Goal: Task Accomplishment & Management: Manage account settings

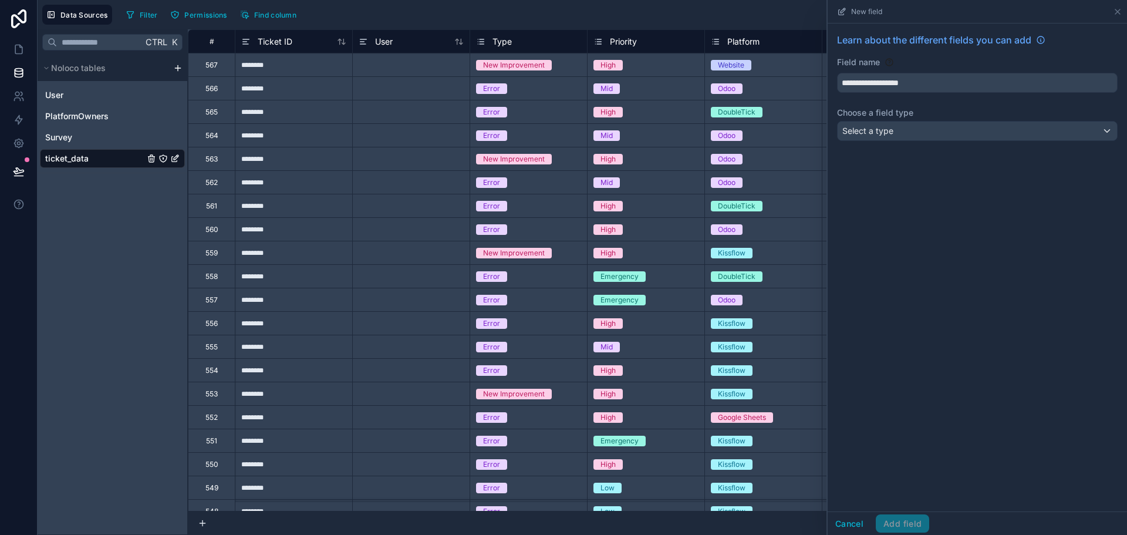
click at [937, 258] on div "**********" at bounding box center [976, 267] width 299 height 488
click at [896, 82] on input "**********" at bounding box center [976, 82] width 279 height 19
click at [919, 123] on div "Select a type" at bounding box center [976, 130] width 279 height 19
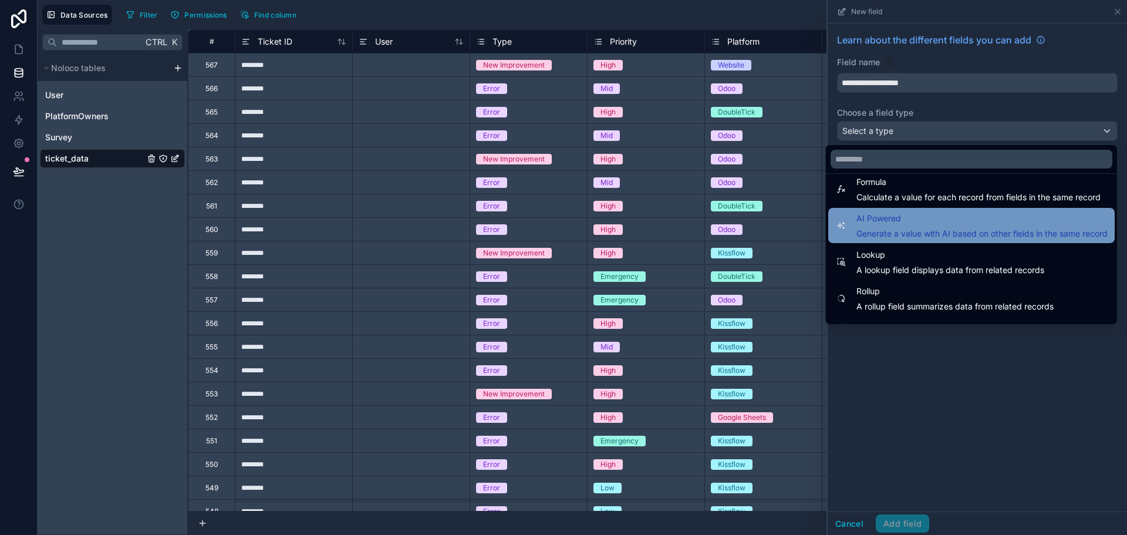
scroll to position [340, 0]
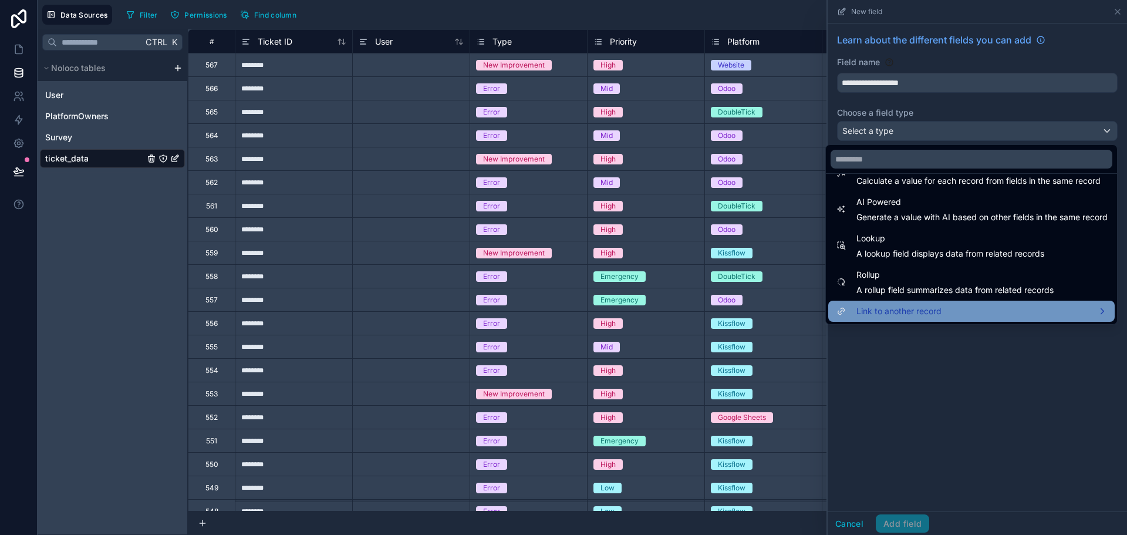
click at [1028, 305] on div "Link to another record" at bounding box center [971, 311] width 272 height 14
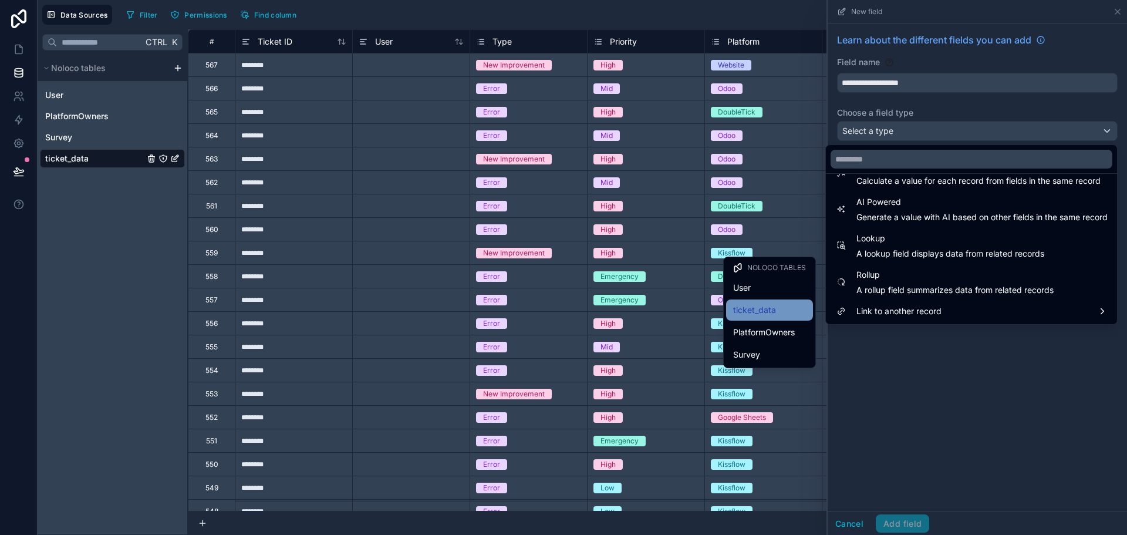
click at [774, 311] on span "ticket_data" at bounding box center [754, 310] width 43 height 14
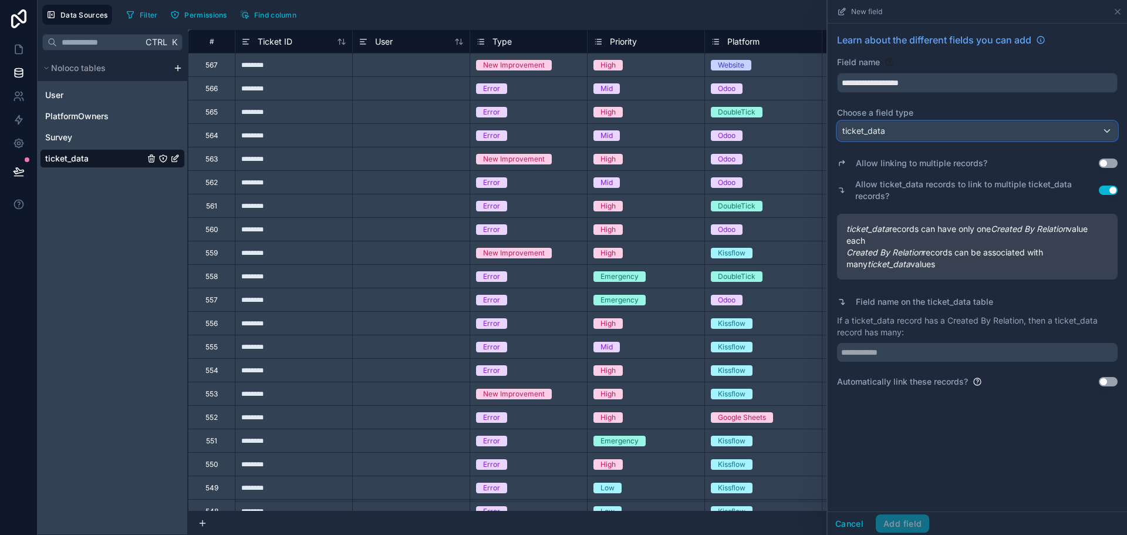
click at [898, 128] on div "ticket_data" at bounding box center [976, 130] width 279 height 19
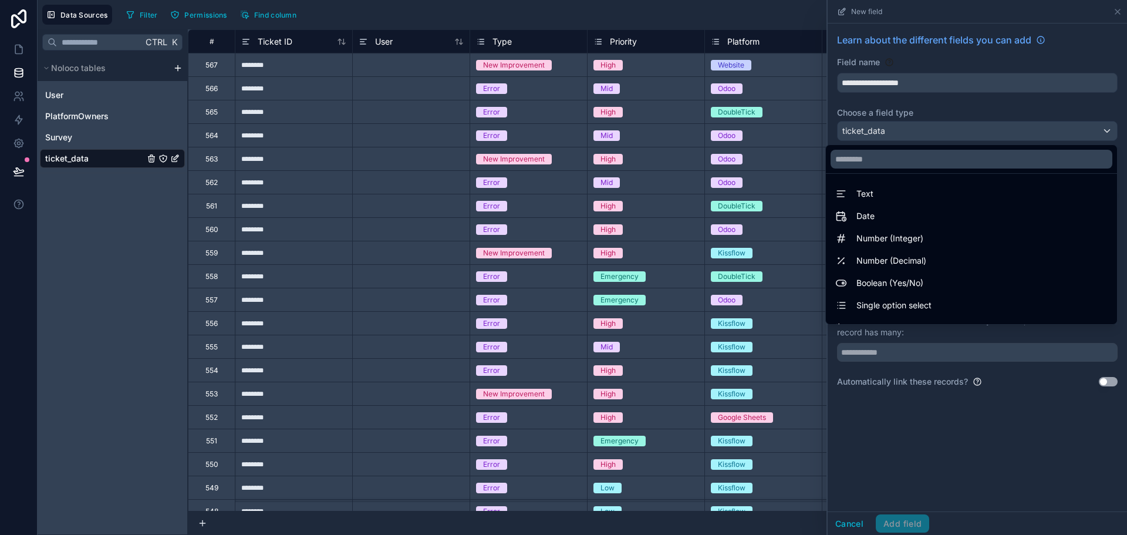
click at [904, 110] on div at bounding box center [976, 267] width 299 height 535
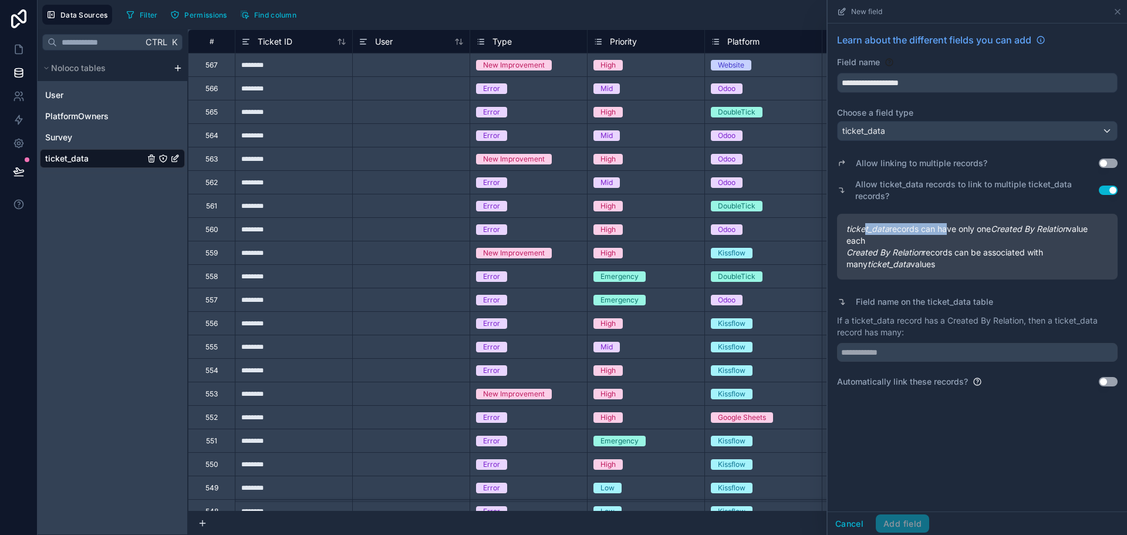
drag, startPoint x: 865, startPoint y: 229, endPoint x: 950, endPoint y: 224, distance: 84.7
click at [949, 224] on span "ticket_data records can have only one Created By Relation value each" at bounding box center [977, 234] width 262 height 23
drag, startPoint x: 980, startPoint y: 229, endPoint x: 1044, endPoint y: 229, distance: 64.5
click at [1041, 229] on span "ticket_data records can have only one Created By Relation value each" at bounding box center [977, 234] width 262 height 23
click at [1047, 229] on em "Created By Relation" at bounding box center [1028, 229] width 76 height 10
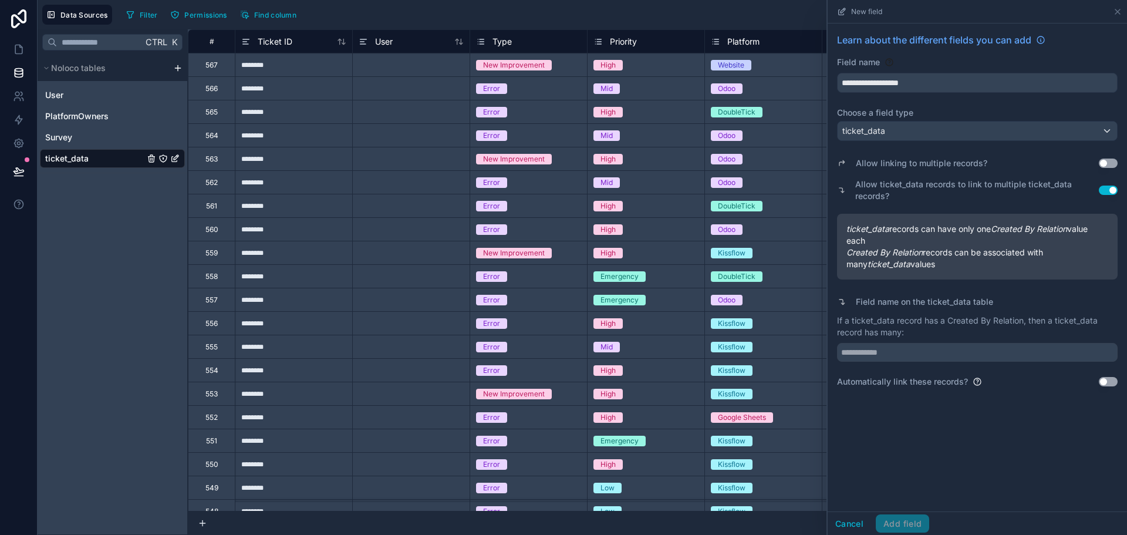
click at [861, 245] on span "ticket_data records can have only one Created By Relation value each" at bounding box center [977, 234] width 262 height 23
drag, startPoint x: 898, startPoint y: 249, endPoint x: 958, endPoint y: 253, distance: 60.0
click at [956, 253] on span "Created By Relation records can be associated with many ticket_data values" at bounding box center [977, 257] width 262 height 23
drag, startPoint x: 962, startPoint y: 253, endPoint x: 1018, endPoint y: 253, distance: 56.3
click at [1018, 253] on span "Created By Relation records can be associated with many ticket_data values" at bounding box center [977, 257] width 262 height 23
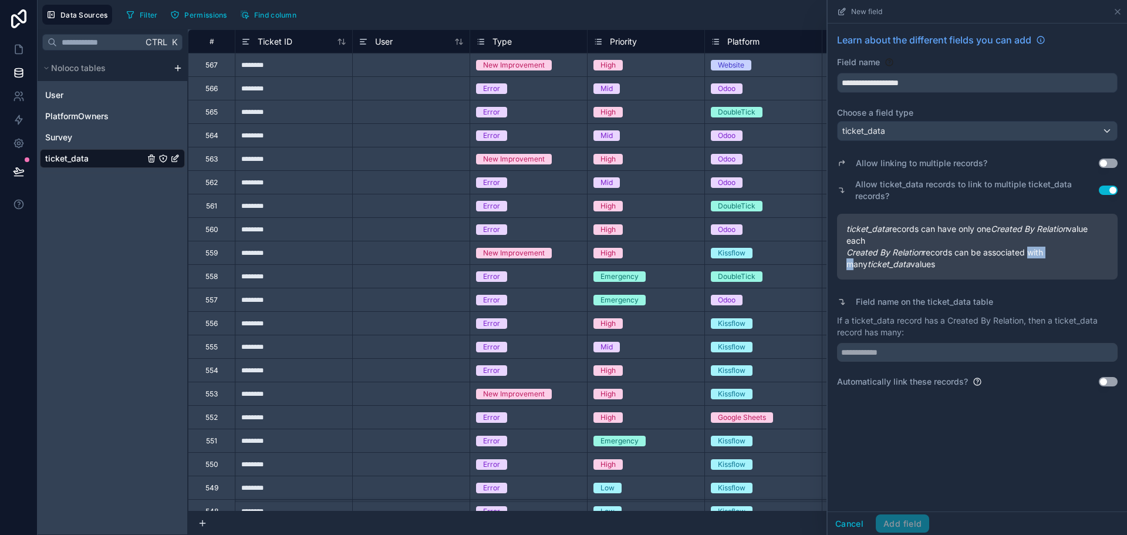
drag, startPoint x: 1034, startPoint y: 255, endPoint x: 1053, endPoint y: 256, distance: 18.2
click at [1053, 256] on span "Created By Relation records can be associated with many ticket_data values" at bounding box center [977, 257] width 262 height 23
drag, startPoint x: 880, startPoint y: 258, endPoint x: 924, endPoint y: 269, distance: 45.3
click at [921, 269] on span "Created By Relation records can be associated with many ticket_data values" at bounding box center [977, 257] width 262 height 23
click at [925, 269] on span "Created By Relation records can be associated with many ticket_data values" at bounding box center [977, 257] width 262 height 23
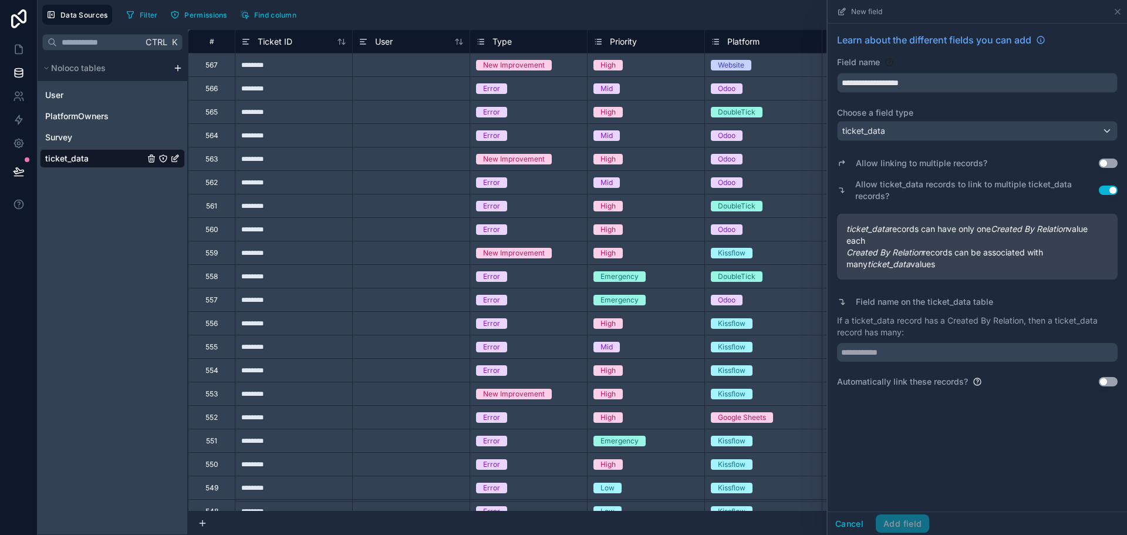
drag, startPoint x: 892, startPoint y: 251, endPoint x: 978, endPoint y: 259, distance: 86.1
click at [973, 259] on span "Created By Relation records can be associated with many ticket_data values" at bounding box center [977, 257] width 262 height 23
click at [983, 263] on span "Created By Relation records can be associated with many ticket_data values" at bounding box center [977, 257] width 262 height 23
drag, startPoint x: 837, startPoint y: 58, endPoint x: 879, endPoint y: 116, distance: 71.8
click at [878, 116] on div "**********" at bounding box center [976, 209] width 299 height 373
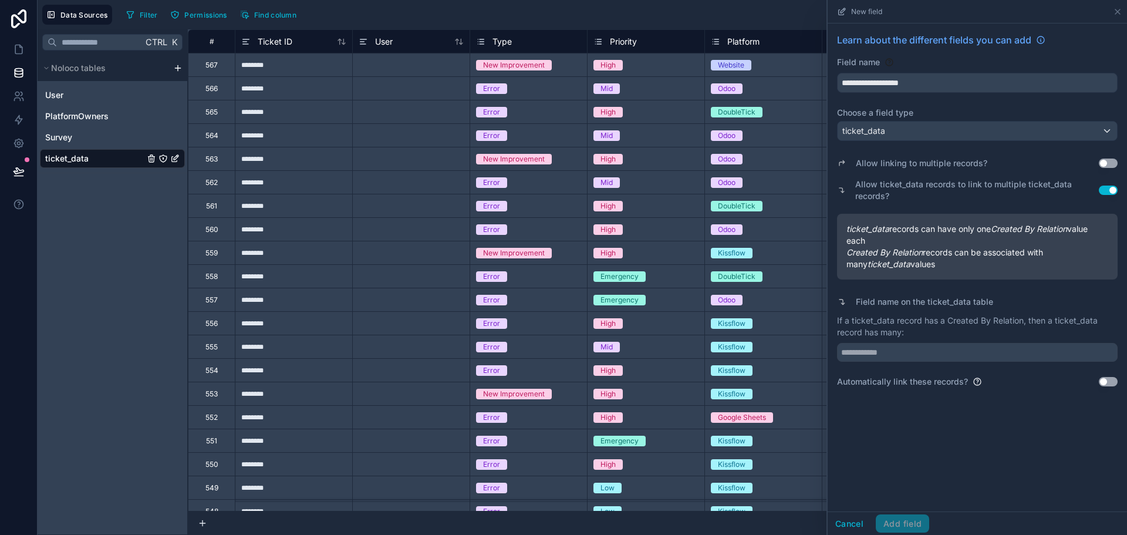
click at [910, 115] on label "Choose a field type" at bounding box center [977, 113] width 280 height 12
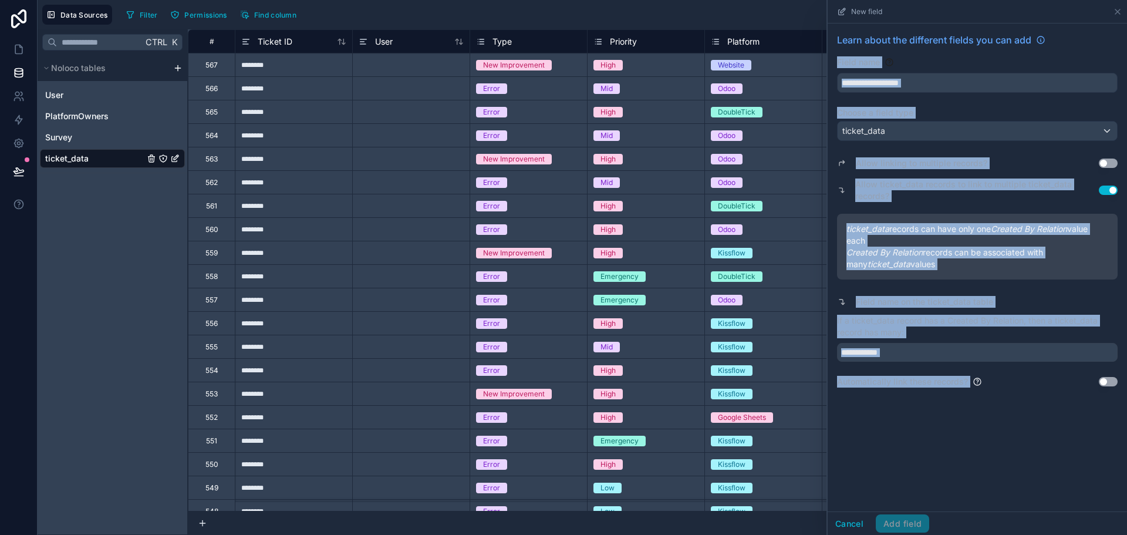
drag, startPoint x: 837, startPoint y: 60, endPoint x: 976, endPoint y: 411, distance: 377.4
click at [976, 411] on div "**********" at bounding box center [976, 267] width 299 height 488
copy div "Field name Choose a field type ticket_data Allow linking to multiple records? U…"
click at [973, 411] on div "**********" at bounding box center [976, 267] width 299 height 488
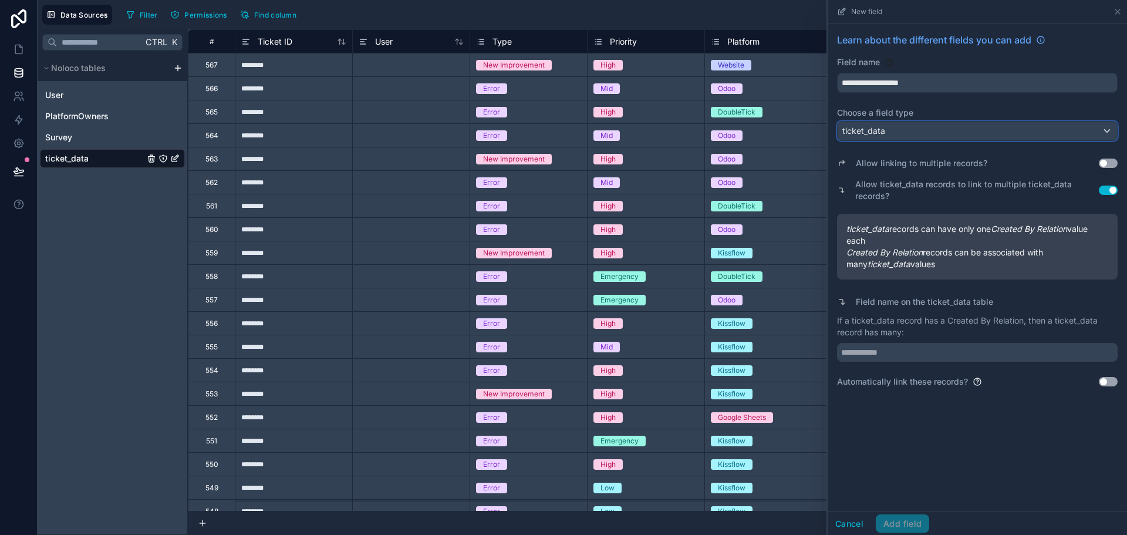
click at [885, 138] on div "ticket_data" at bounding box center [976, 130] width 279 height 19
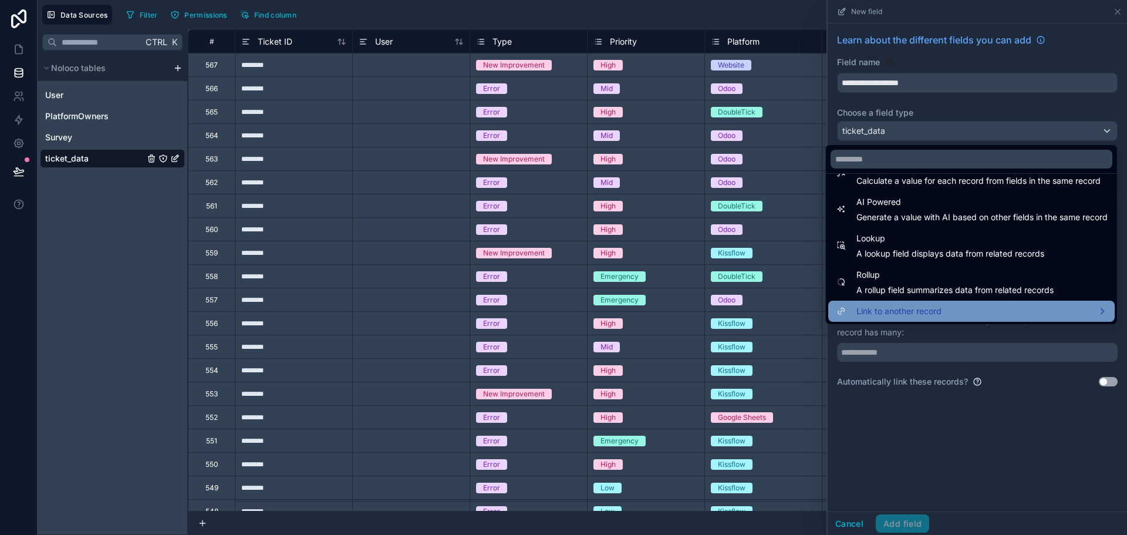
click at [885, 308] on span "Link to another record" at bounding box center [898, 311] width 85 height 14
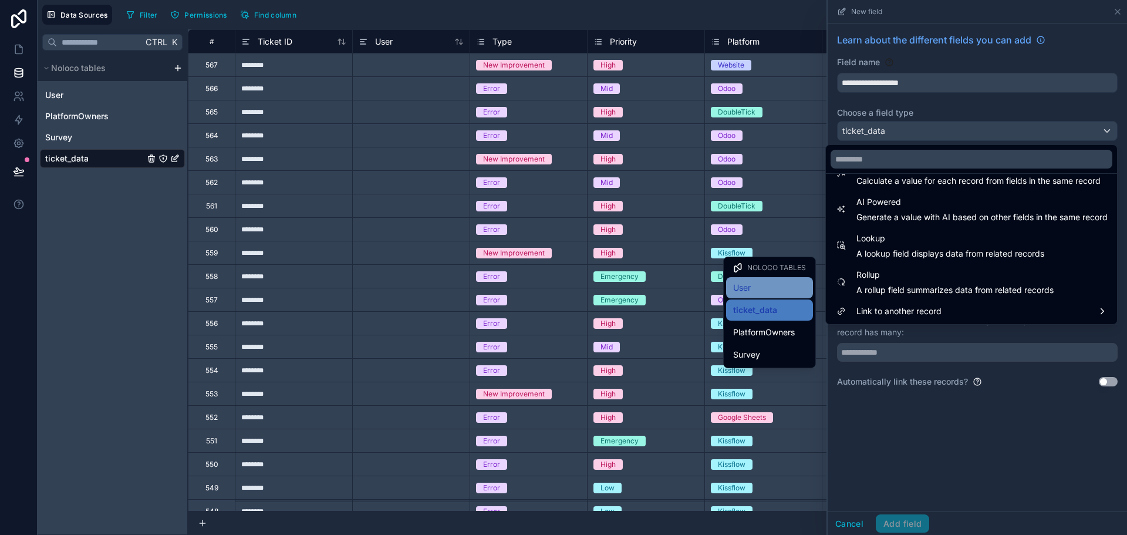
click at [772, 294] on div "User" at bounding box center [769, 287] width 73 height 14
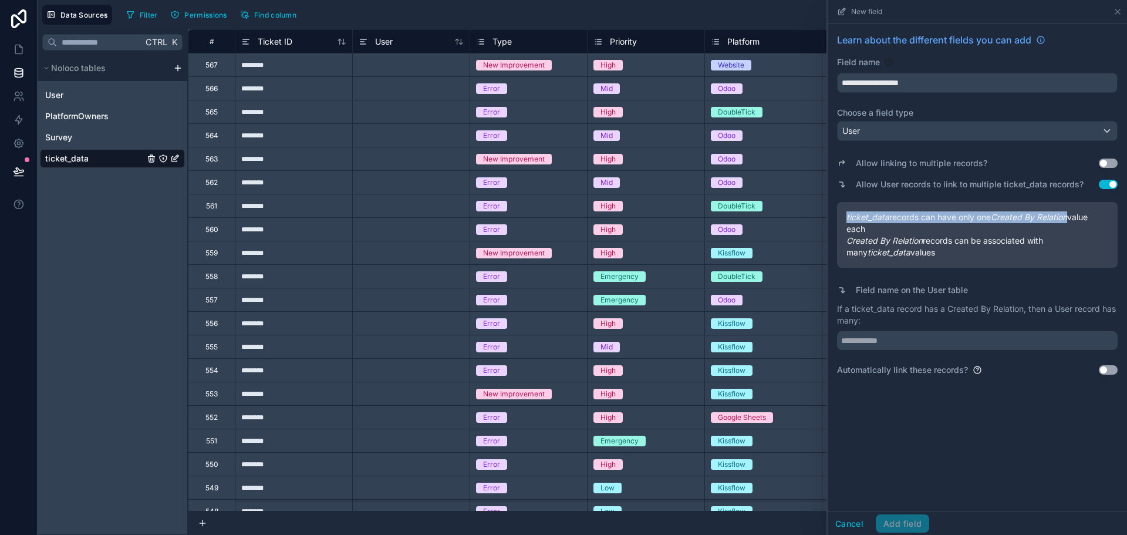
drag, startPoint x: 846, startPoint y: 218, endPoint x: 1071, endPoint y: 218, distance: 225.3
click at [1071, 218] on span "ticket_data records can have only one Created By Relation value each" at bounding box center [977, 222] width 262 height 23
click at [870, 248] on em "ticket_data" at bounding box center [888, 252] width 43 height 10
drag, startPoint x: 1041, startPoint y: 245, endPoint x: 1058, endPoint y: 246, distance: 17.1
click at [1058, 246] on span "Created By Relation records can be associated with many ticket_data values" at bounding box center [977, 246] width 262 height 23
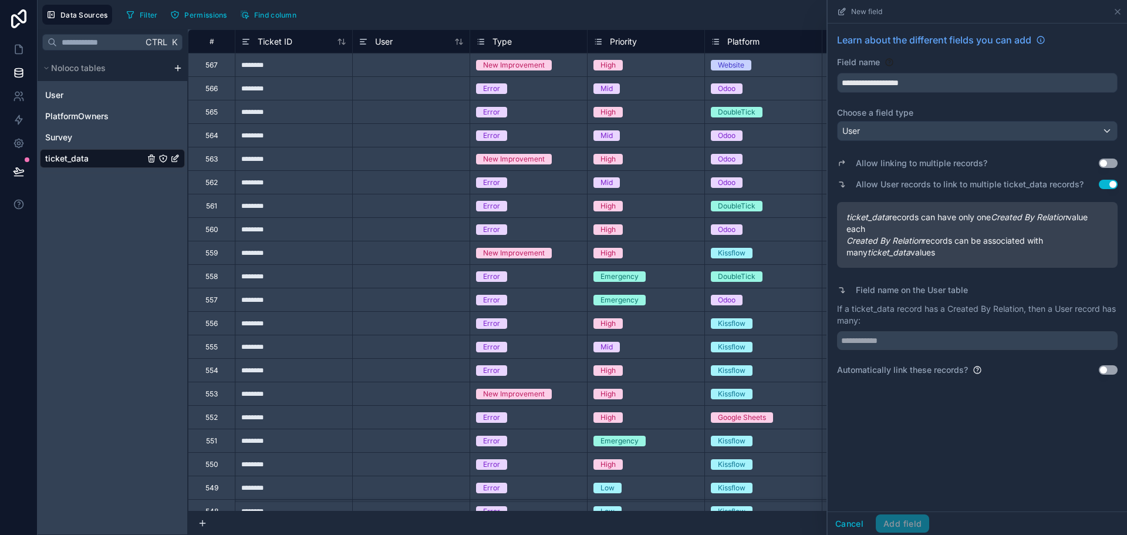
click at [931, 263] on div "ticket_data records can have only one Created By Relation value each Created By…" at bounding box center [977, 235] width 280 height 66
drag, startPoint x: 919, startPoint y: 310, endPoint x: 1022, endPoint y: 311, distance: 102.1
click at [1022, 311] on p "If a ticket_data record has a Created By Relation, then a User record has many:" at bounding box center [977, 314] width 280 height 23
drag, startPoint x: 925, startPoint y: 365, endPoint x: 952, endPoint y: 368, distance: 27.1
click at [951, 368] on label "Automatically link these records?" at bounding box center [902, 370] width 131 height 12
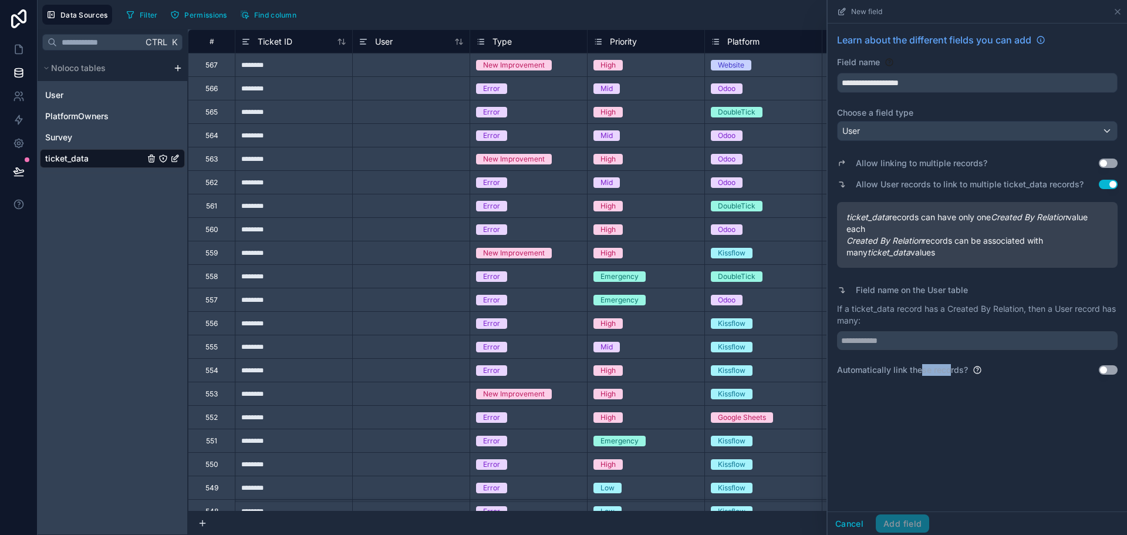
click at [942, 388] on div "**********" at bounding box center [976, 267] width 299 height 488
click at [898, 345] on input "text" at bounding box center [977, 340] width 280 height 19
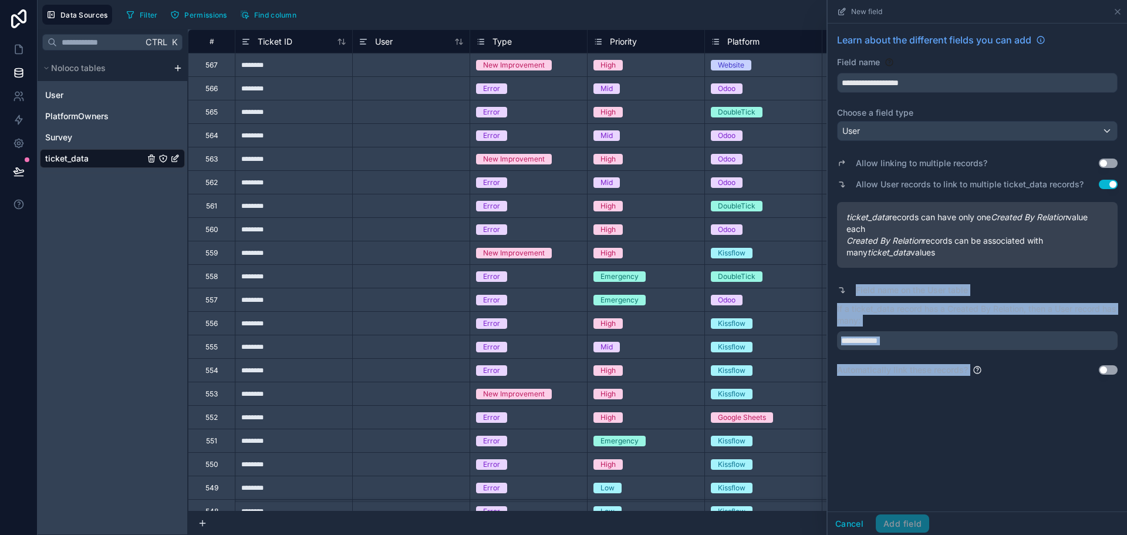
drag, startPoint x: 834, startPoint y: 290, endPoint x: 979, endPoint y: 379, distance: 170.4
click at [979, 379] on div "**********" at bounding box center [976, 203] width 299 height 361
click at [943, 438] on div "**********" at bounding box center [976, 267] width 299 height 488
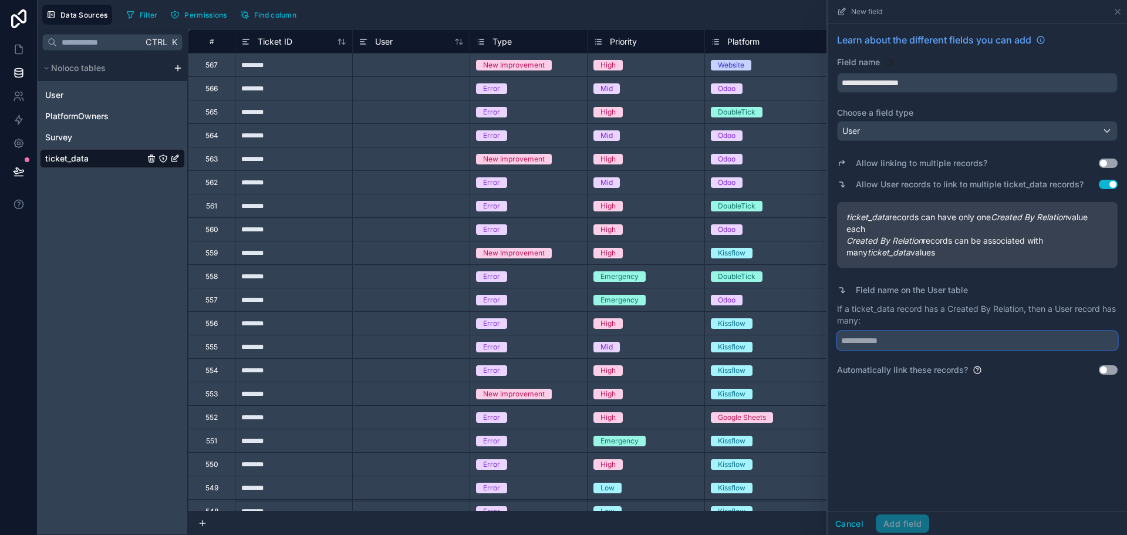
click at [872, 344] on input "text" at bounding box center [977, 340] width 280 height 19
type input "**********"
click at [899, 522] on button "Add field" at bounding box center [901, 523] width 53 height 19
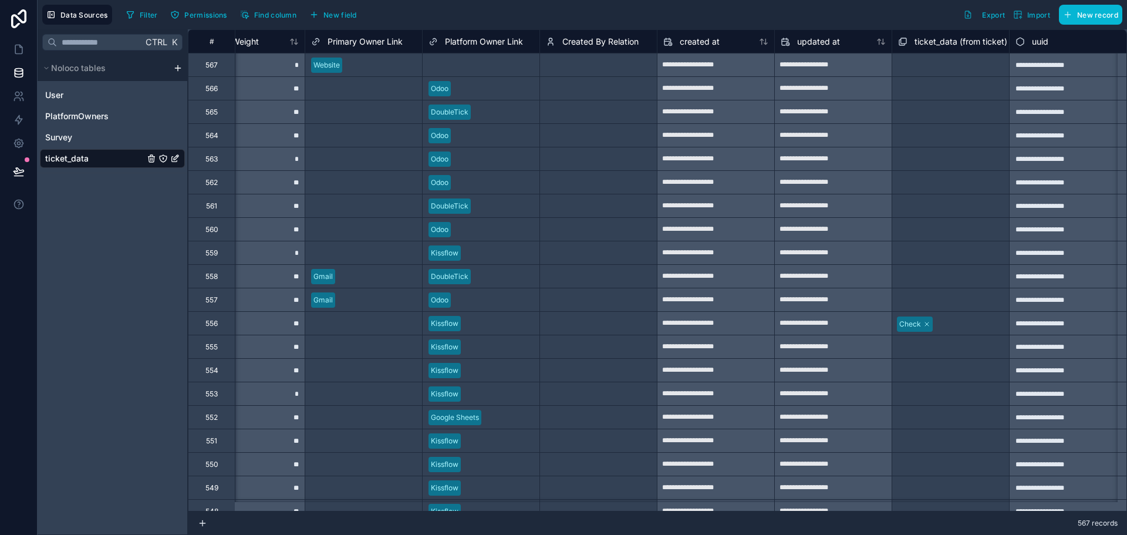
scroll to position [0, 2051]
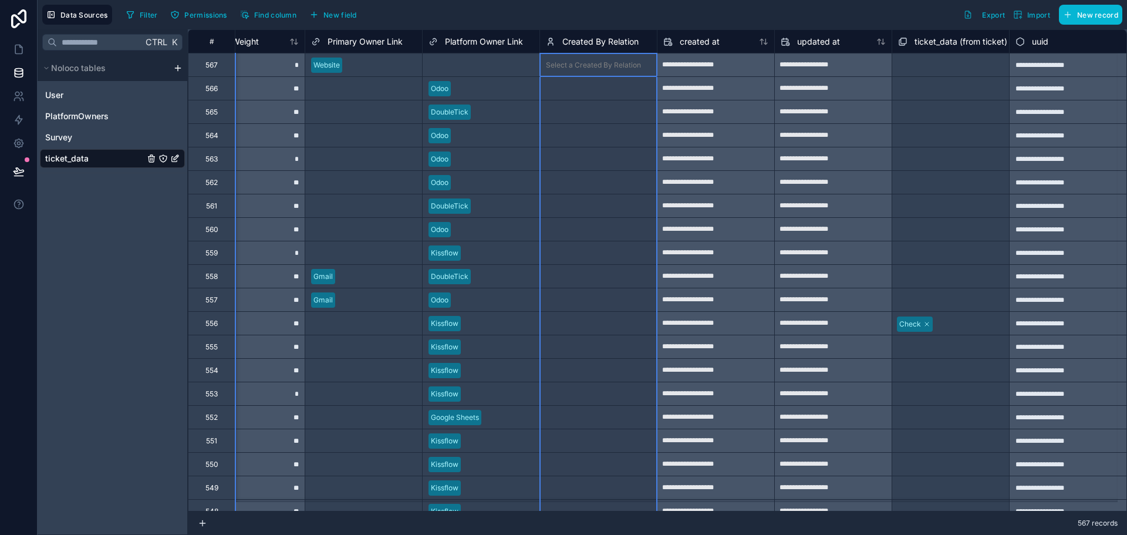
click at [553, 40] on div "Created By Relation" at bounding box center [592, 42] width 93 height 14
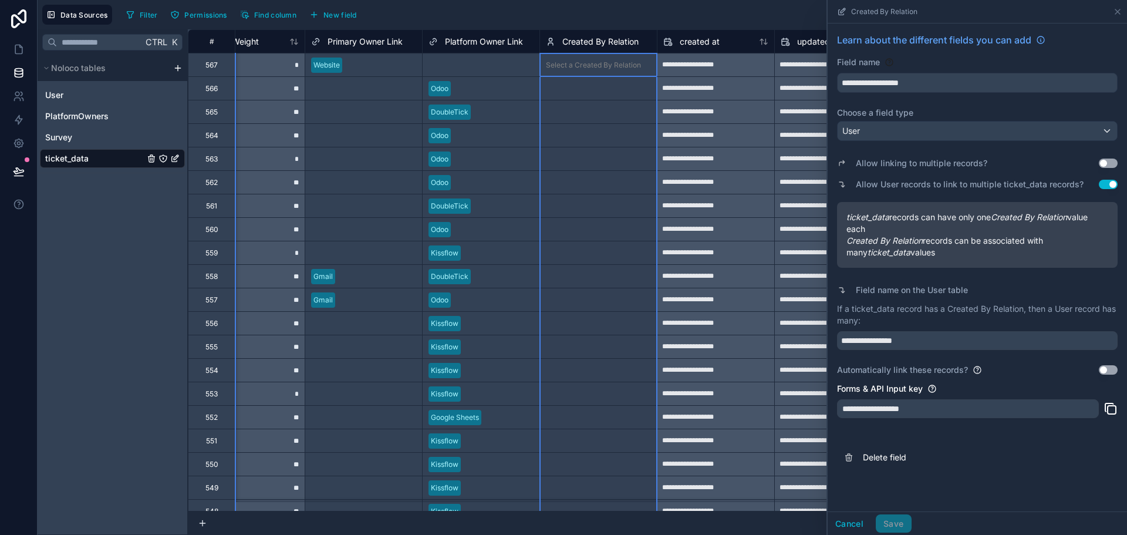
click at [577, 94] on div "Select a Created By Relation" at bounding box center [598, 88] width 117 height 23
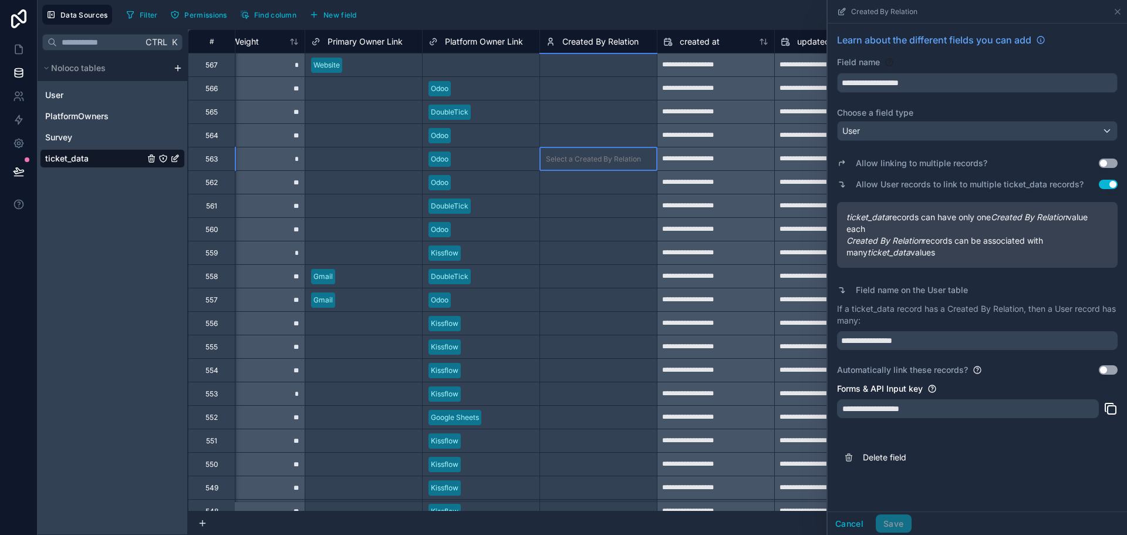
click at [577, 164] on div "Select a Created By Relation" at bounding box center [598, 159] width 117 height 12
click at [579, 92] on div "Select a Created By Relation" at bounding box center [593, 88] width 95 height 9
click at [572, 68] on div "Select a Created By Relation" at bounding box center [593, 64] width 95 height 9
click at [56, 93] on span "User" at bounding box center [54, 95] width 18 height 12
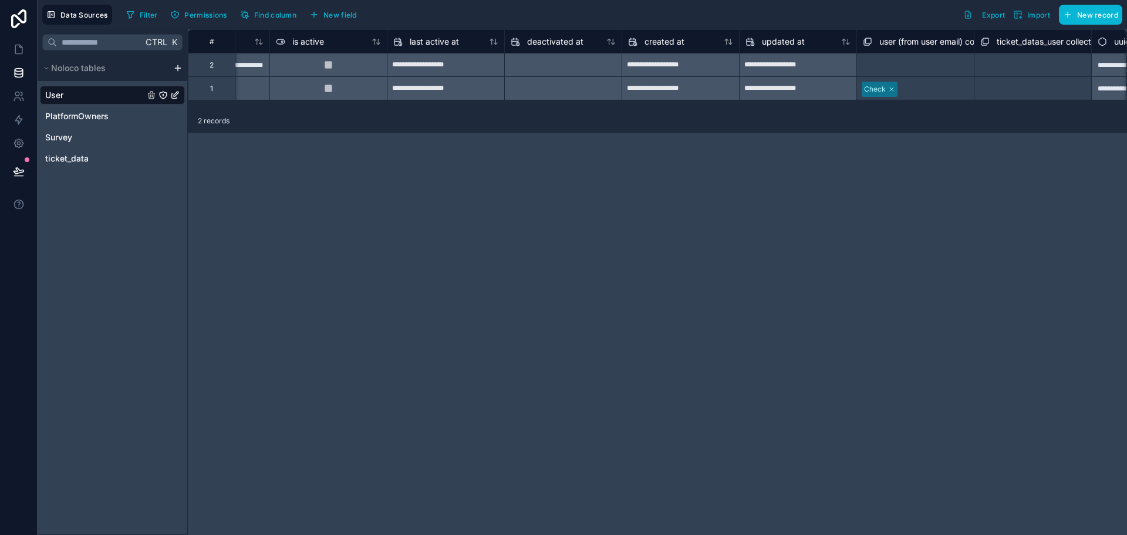
scroll to position [0, 869]
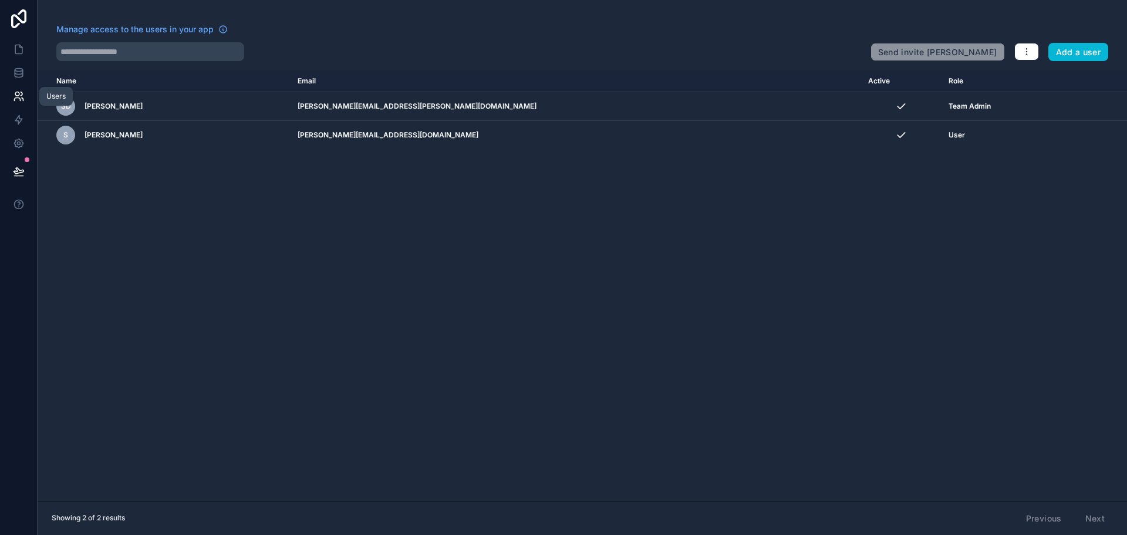
click at [18, 92] on icon at bounding box center [17, 94] width 4 height 4
click at [24, 74] on icon at bounding box center [19, 73] width 12 height 12
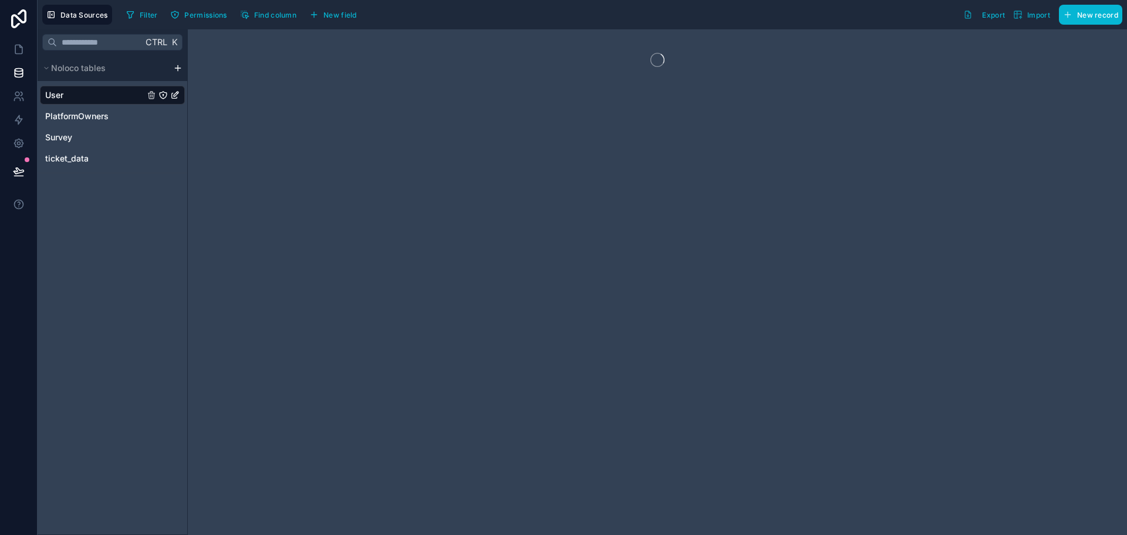
click at [104, 99] on div "User" at bounding box center [112, 95] width 145 height 19
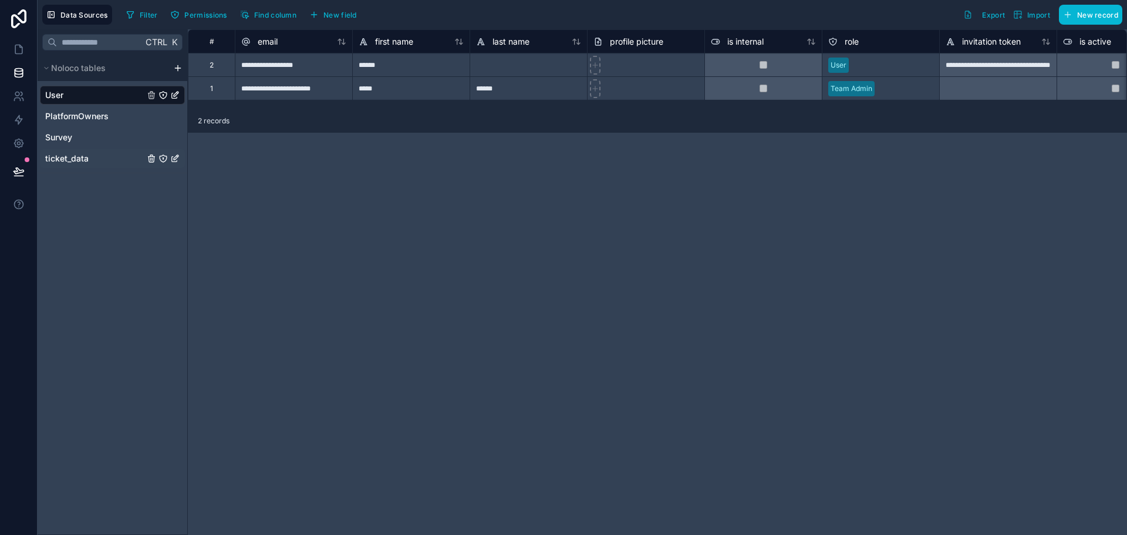
click at [71, 159] on span "ticket_data" at bounding box center [66, 159] width 43 height 12
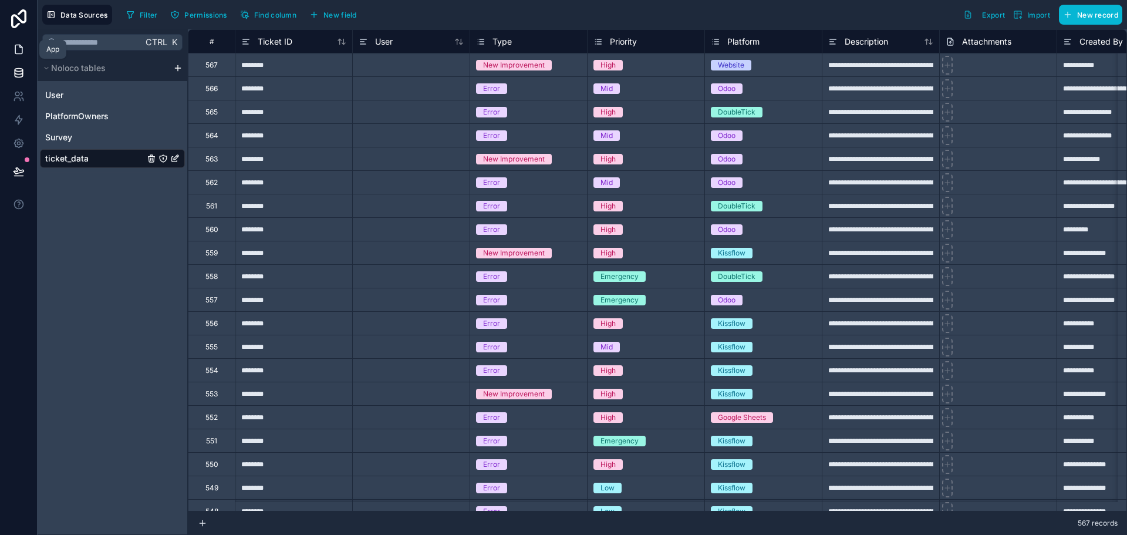
click at [16, 50] on icon at bounding box center [19, 49] width 12 height 12
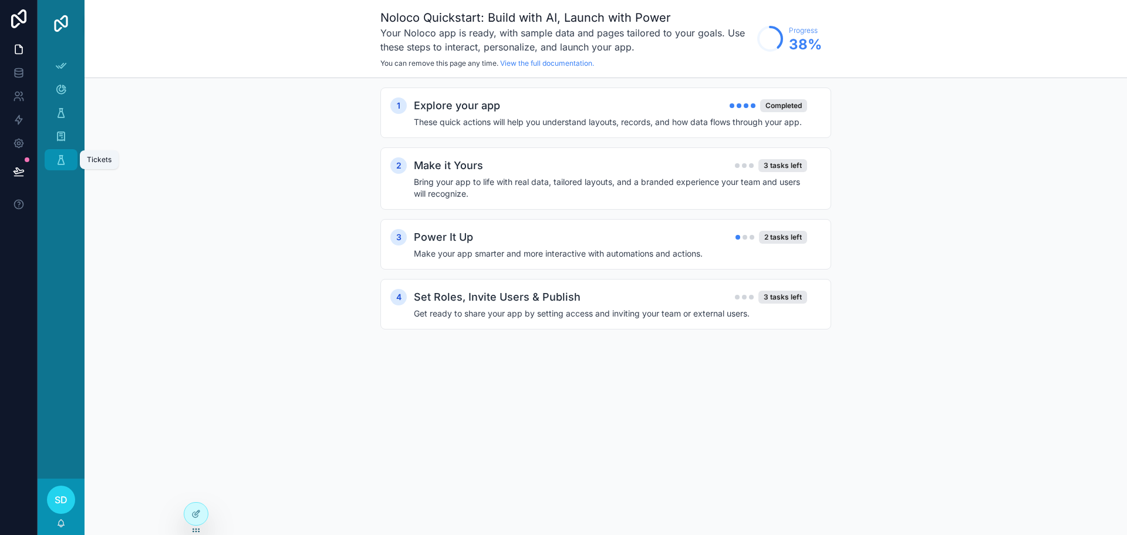
click at [59, 155] on icon "scrollable content" at bounding box center [61, 160] width 12 height 12
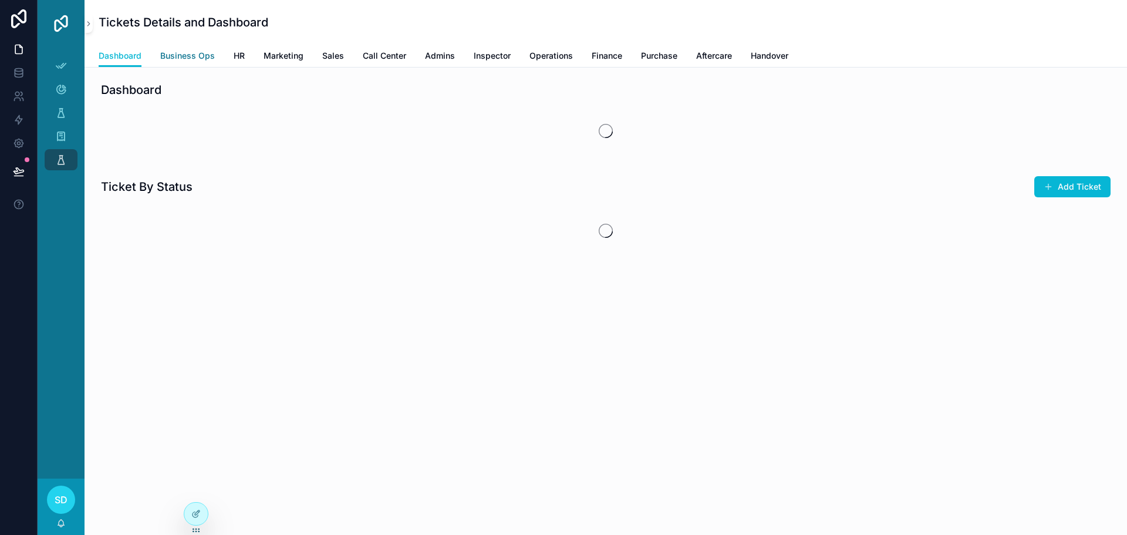
click at [181, 53] on span "Business Ops" at bounding box center [187, 56] width 55 height 12
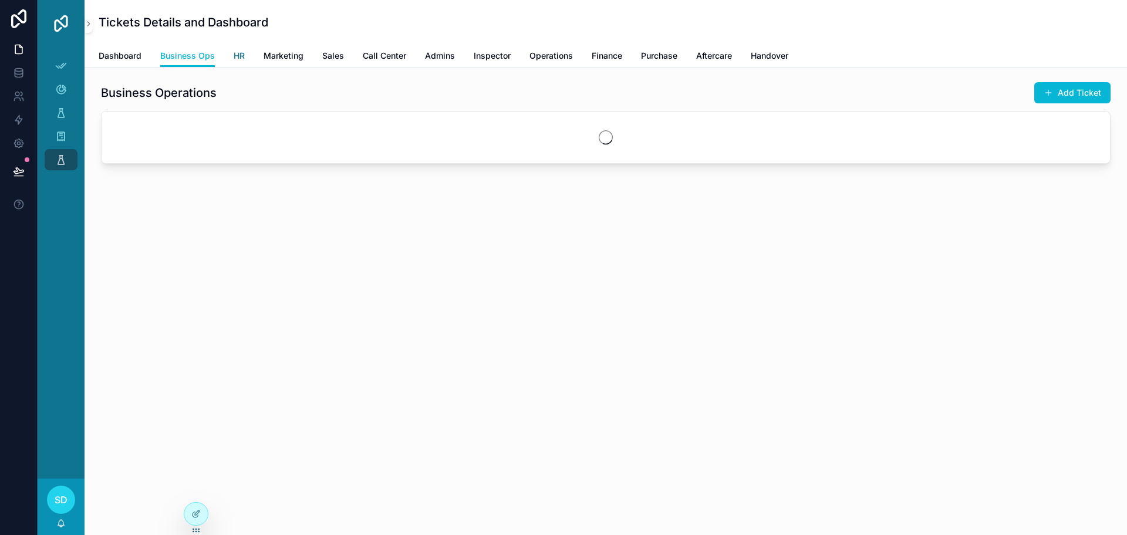
click at [235, 56] on span "HR" at bounding box center [239, 56] width 11 height 12
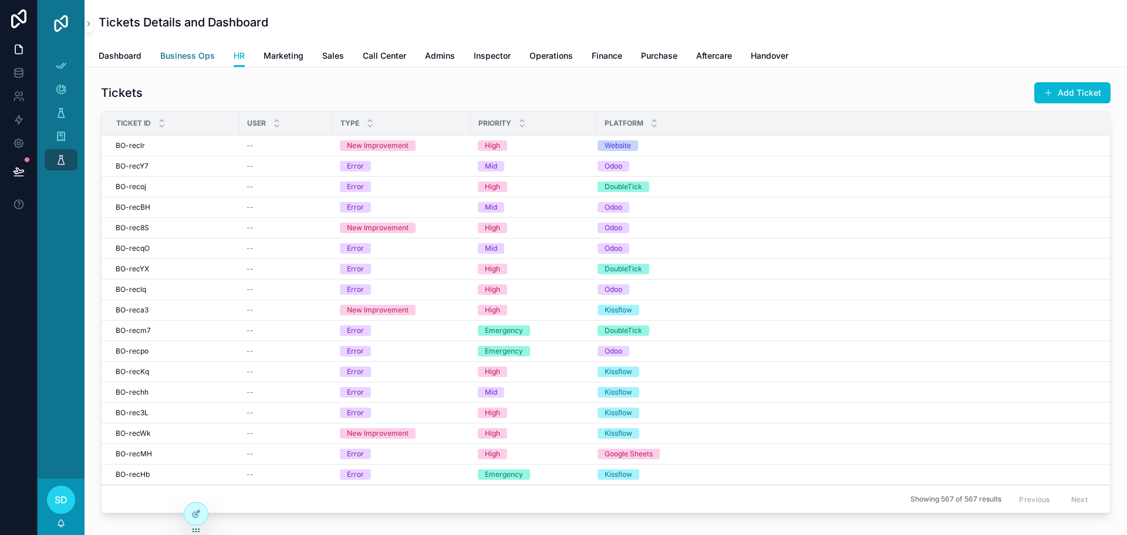
click at [198, 59] on span "Business Ops" at bounding box center [187, 56] width 55 height 12
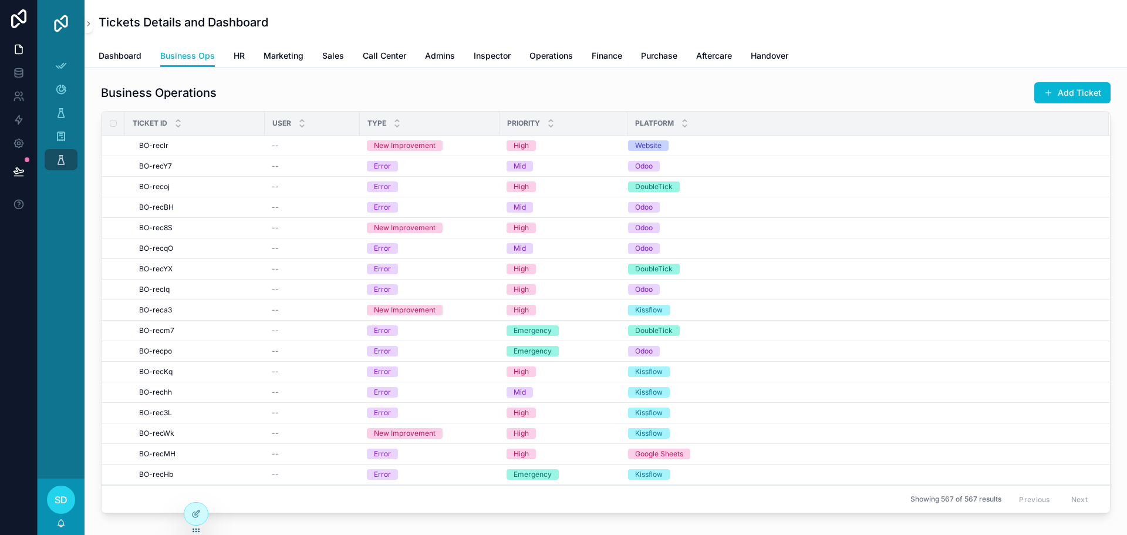
click at [251, 56] on div "Dashboard Business Ops HR Marketing Sales Call Center Admins Inspector Operatio…" at bounding box center [606, 56] width 1014 height 22
click at [234, 54] on span "HR" at bounding box center [239, 56] width 11 height 12
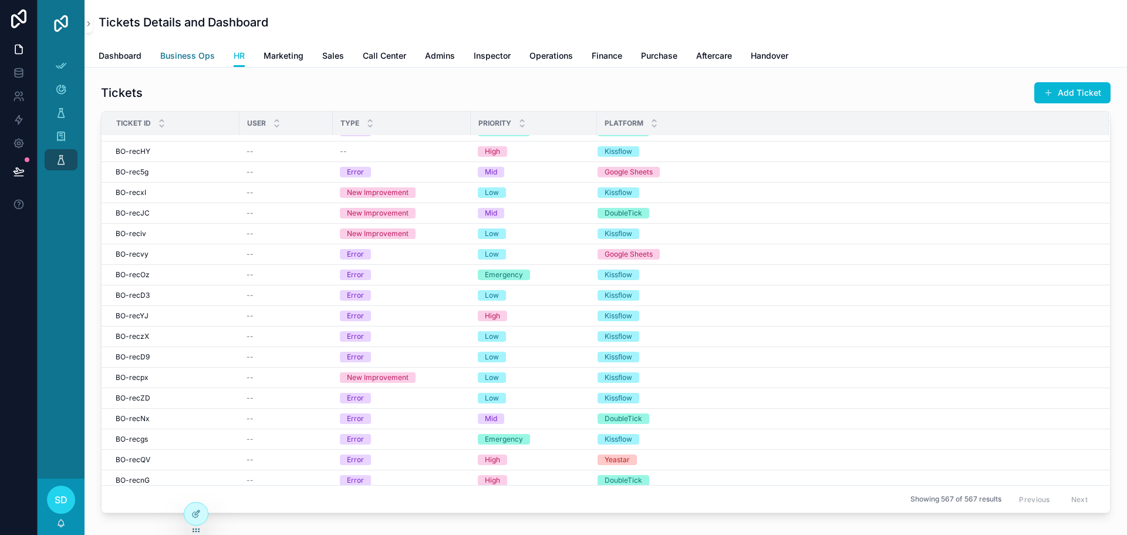
click at [188, 54] on span "Business Ops" at bounding box center [187, 56] width 55 height 12
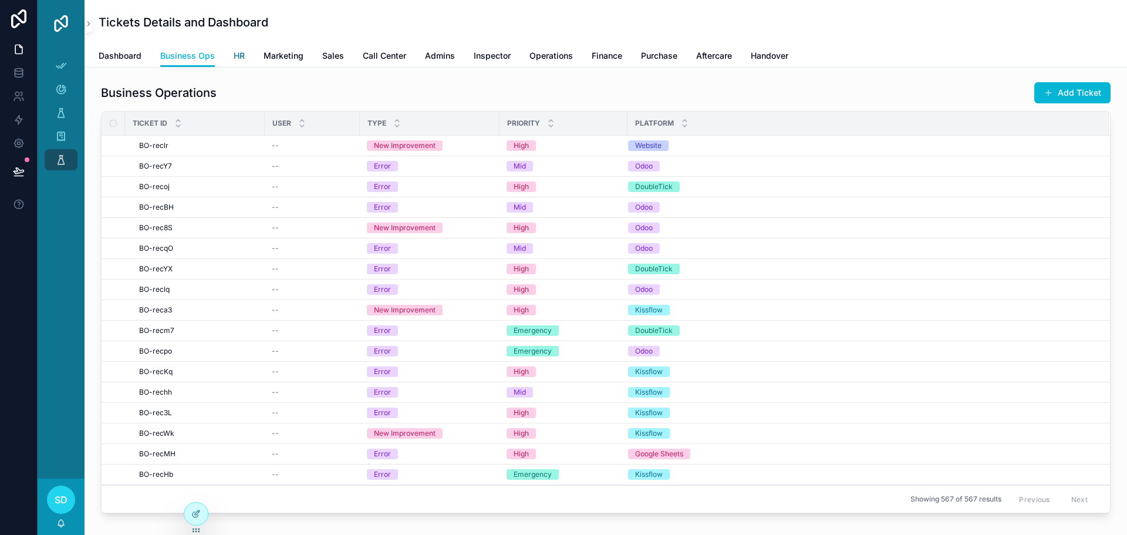
click at [237, 61] on span "HR" at bounding box center [239, 56] width 11 height 12
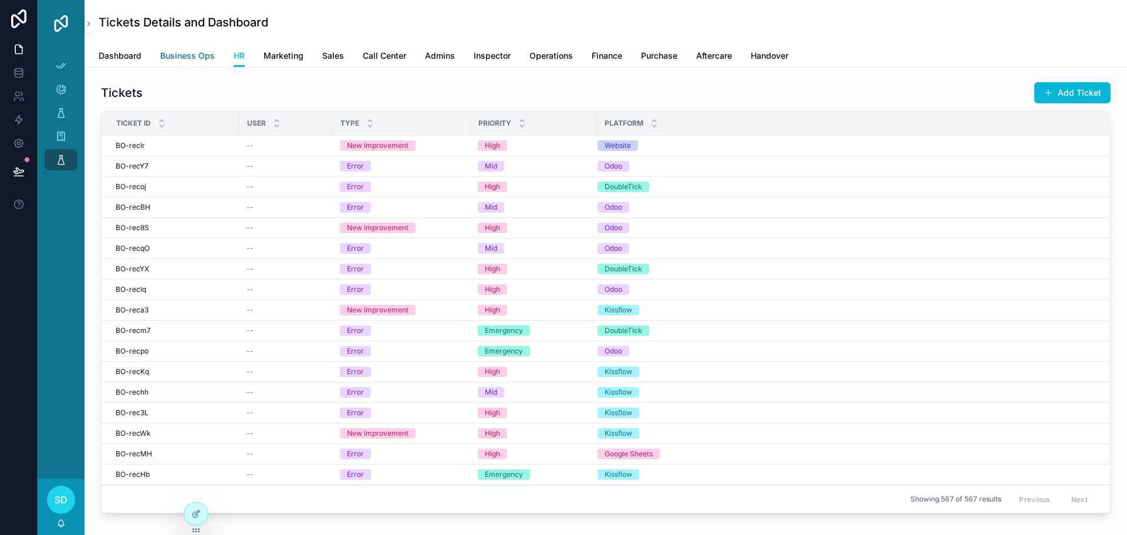
click at [191, 58] on span "Business Ops" at bounding box center [187, 56] width 55 height 12
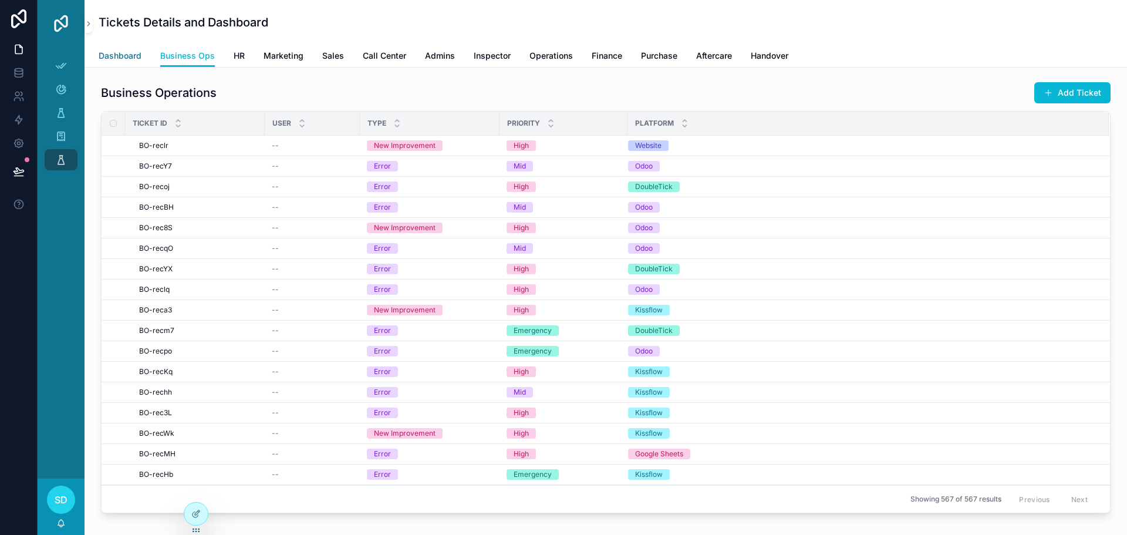
click at [124, 55] on span "Dashboard" at bounding box center [120, 56] width 43 height 12
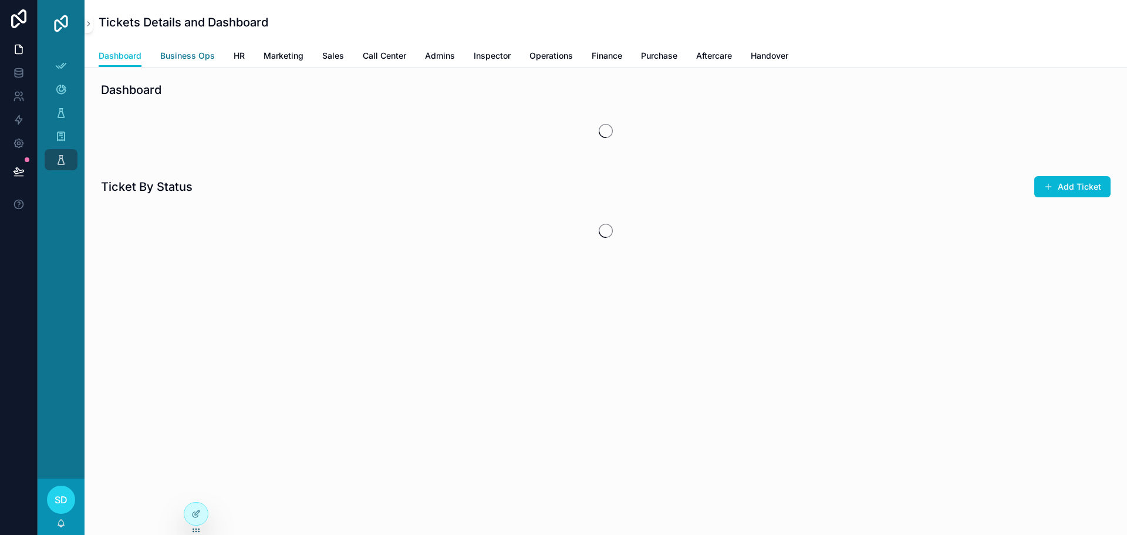
click at [174, 57] on span "Business Ops" at bounding box center [187, 56] width 55 height 12
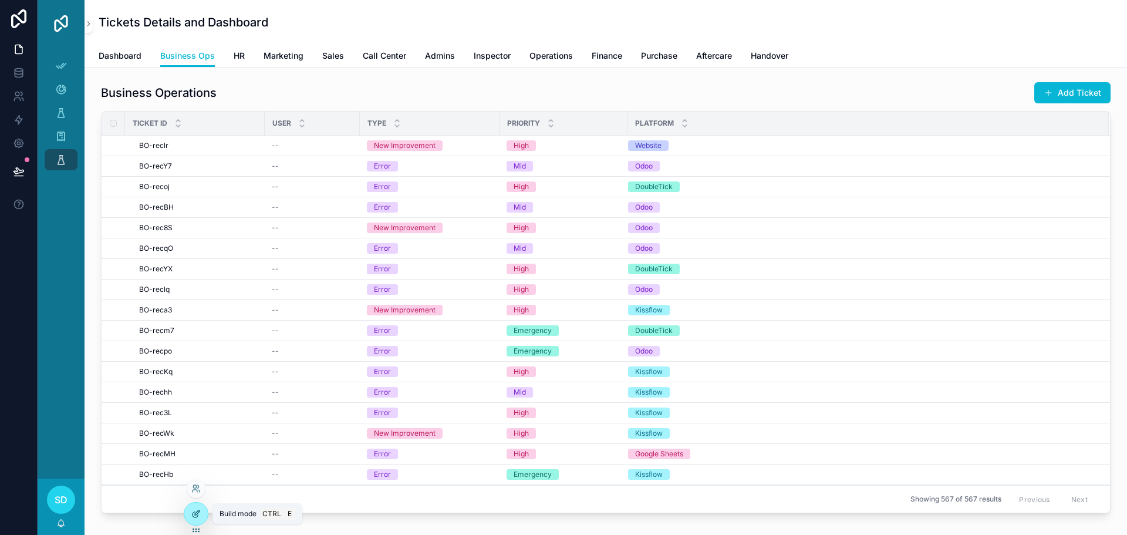
click at [191, 518] on icon at bounding box center [195, 513] width 9 height 9
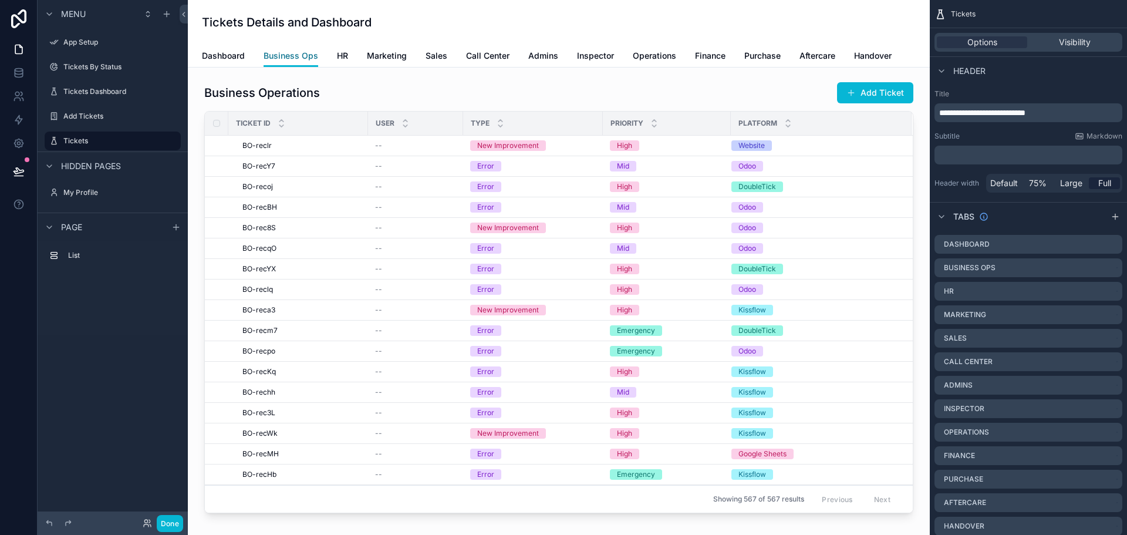
click at [300, 58] on span "Business Ops" at bounding box center [290, 56] width 55 height 12
click at [1074, 41] on span "Visibility" at bounding box center [1074, 42] width 32 height 12
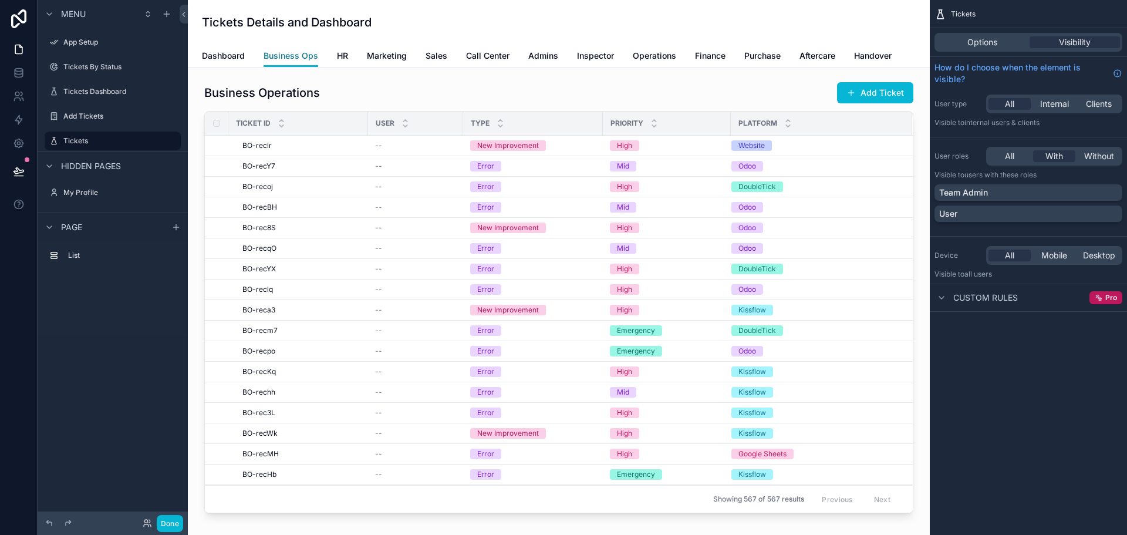
click at [280, 55] on span "Business Ops" at bounding box center [290, 56] width 55 height 12
click at [340, 57] on span "HR" at bounding box center [342, 56] width 11 height 12
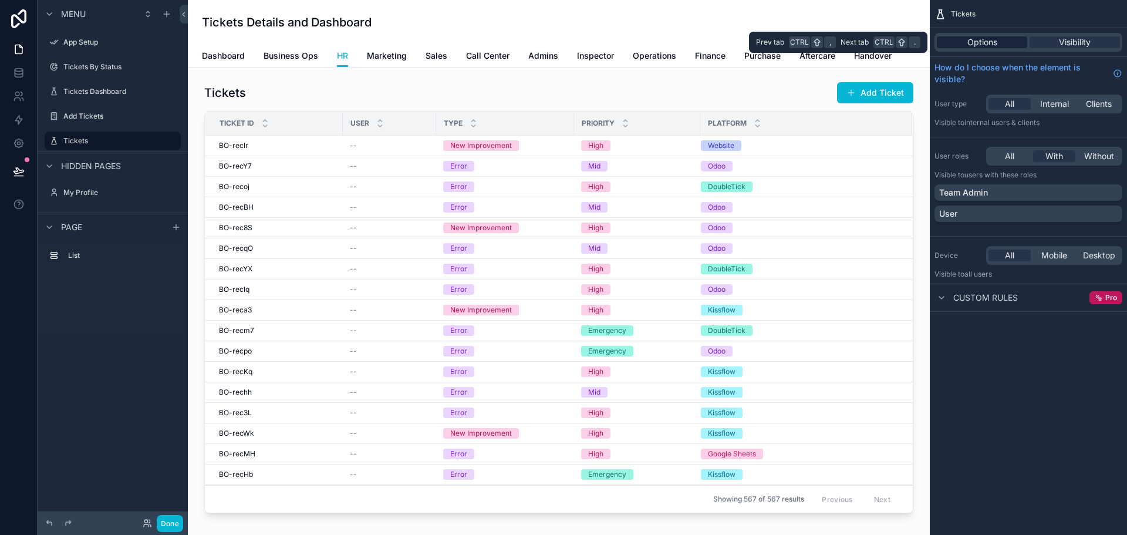
click at [982, 42] on span "Options" at bounding box center [982, 42] width 30 height 12
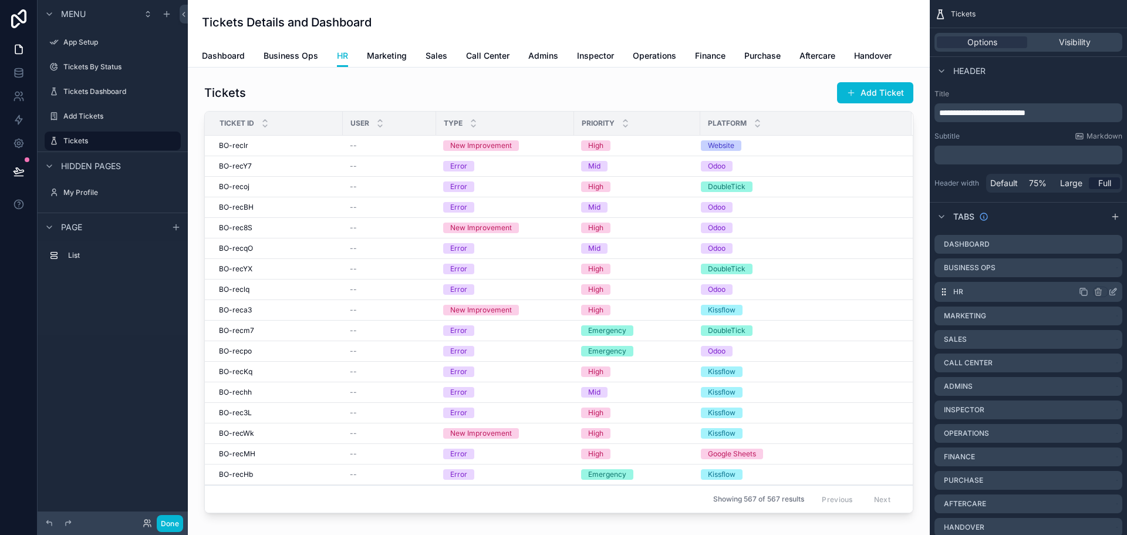
click at [1110, 290] on icon "scrollable content" at bounding box center [1112, 292] width 5 height 5
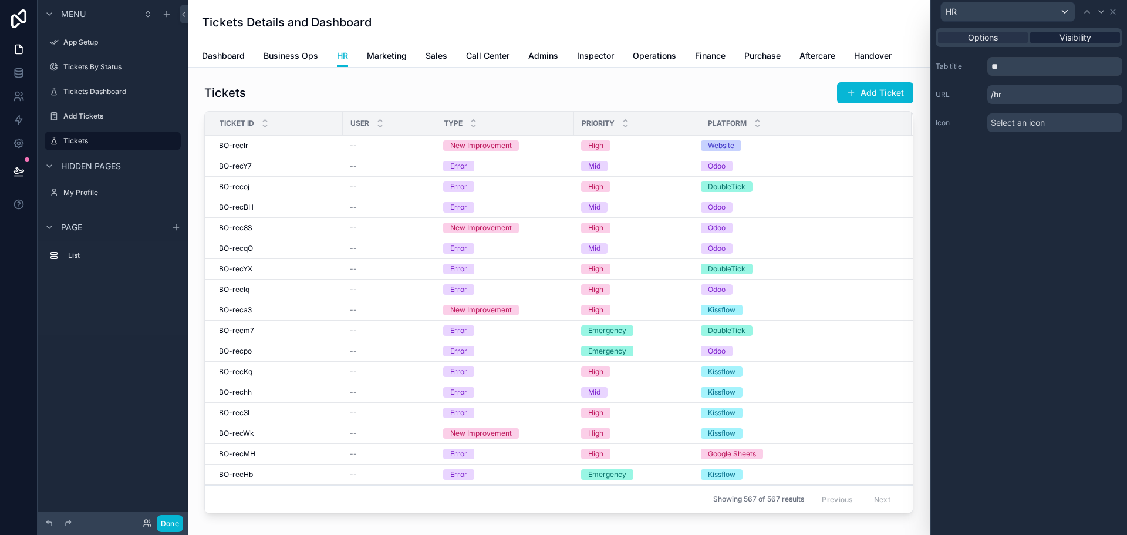
click at [1065, 33] on span "Visibility" at bounding box center [1075, 38] width 32 height 12
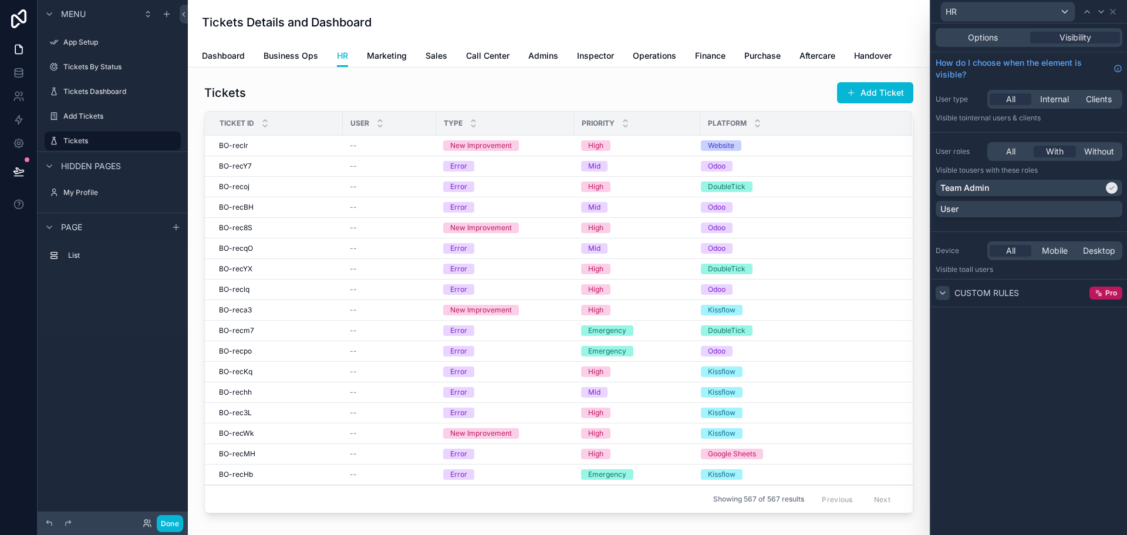
click at [937, 295] on div at bounding box center [942, 293] width 14 height 14
click at [1055, 153] on span "With" at bounding box center [1055, 152] width 18 height 12
click at [1007, 225] on div "User roles All With Without Visible to Users with these roles Team Admin User" at bounding box center [1029, 181] width 196 height 89
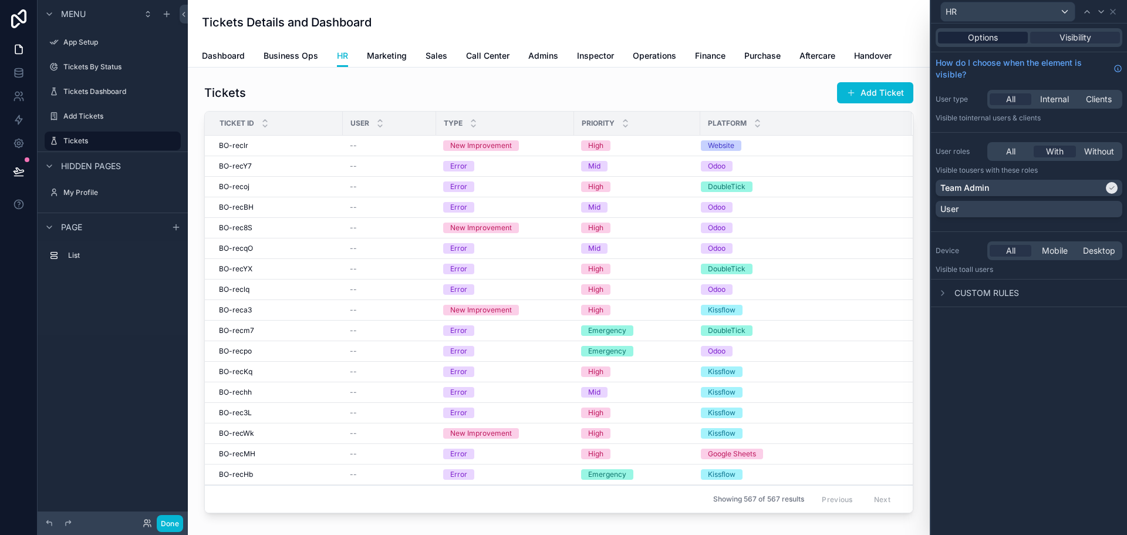
click at [986, 38] on span "Options" at bounding box center [983, 38] width 30 height 12
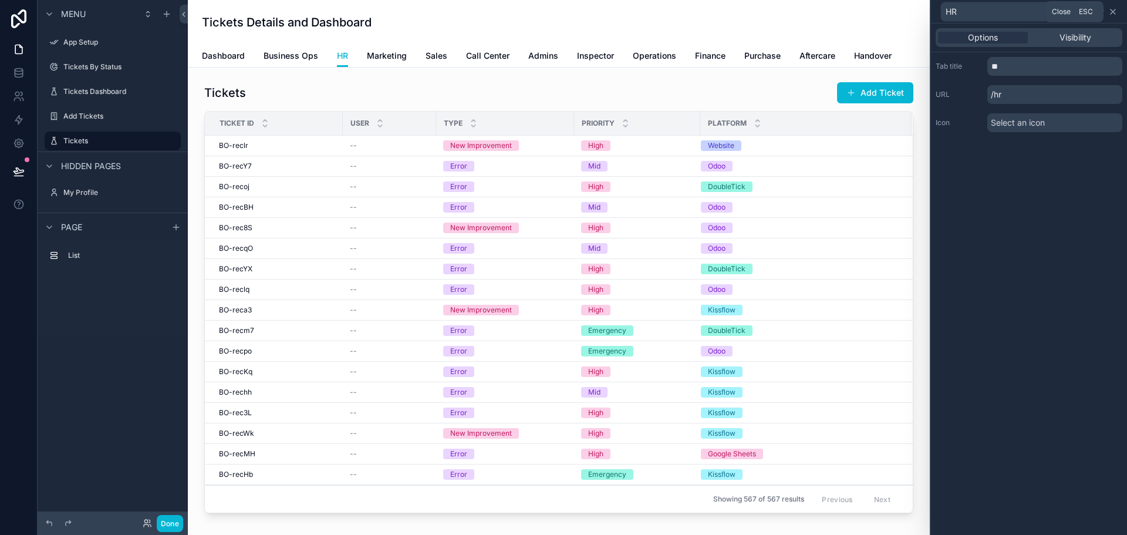
click at [1110, 12] on icon at bounding box center [1112, 11] width 9 height 9
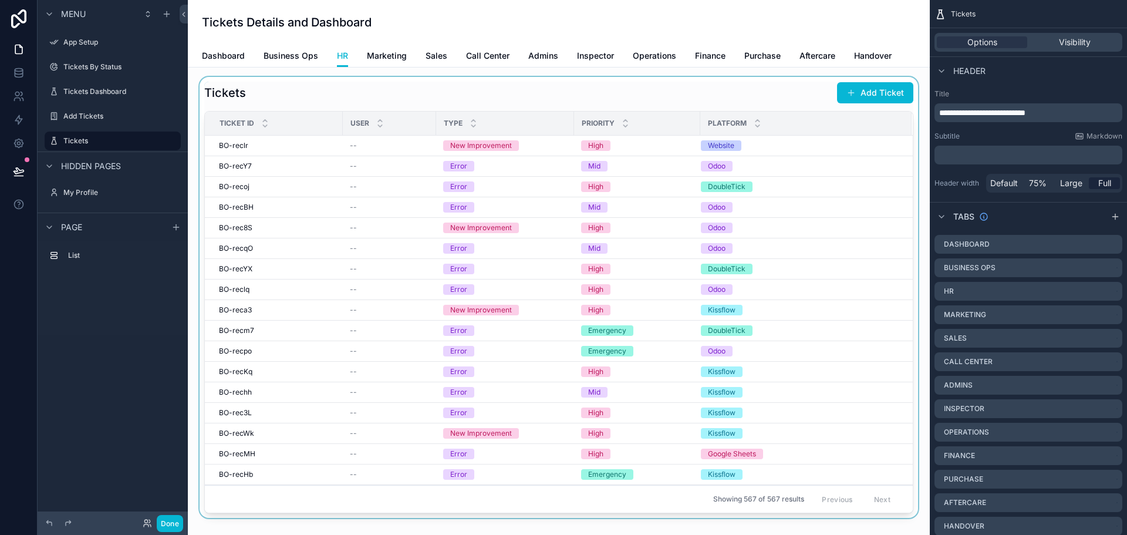
click at [490, 86] on div "scrollable content" at bounding box center [558, 297] width 723 height 441
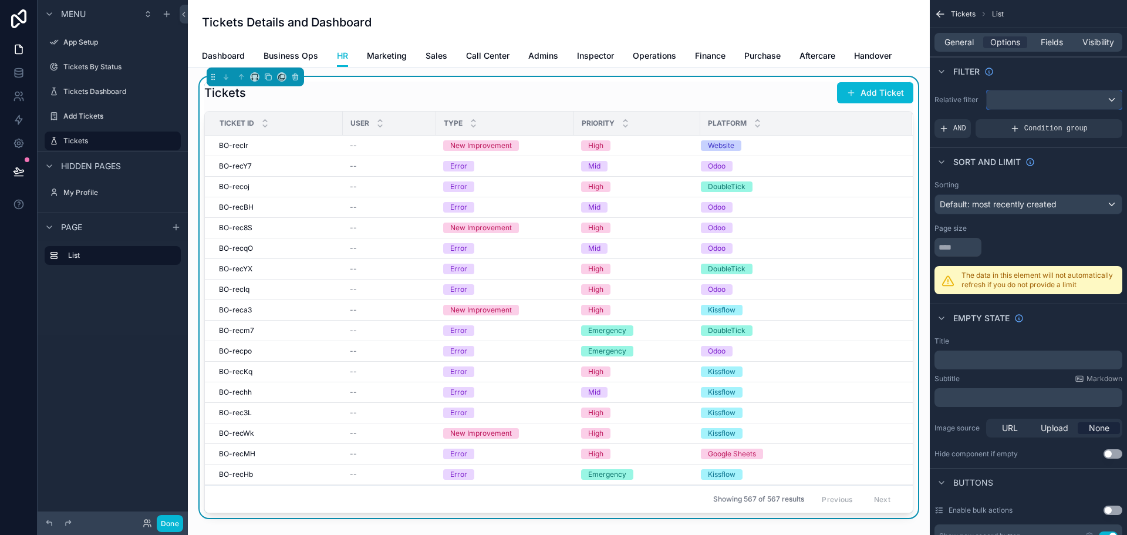
click at [995, 101] on div "scrollable content" at bounding box center [1053, 99] width 135 height 19
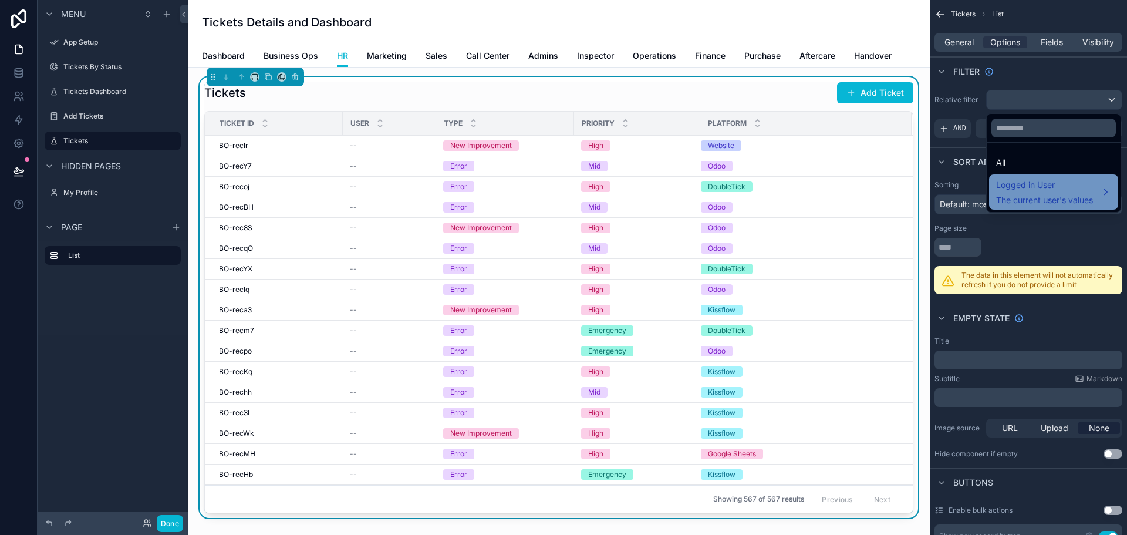
click at [1046, 187] on span "Logged in User" at bounding box center [1044, 185] width 97 height 14
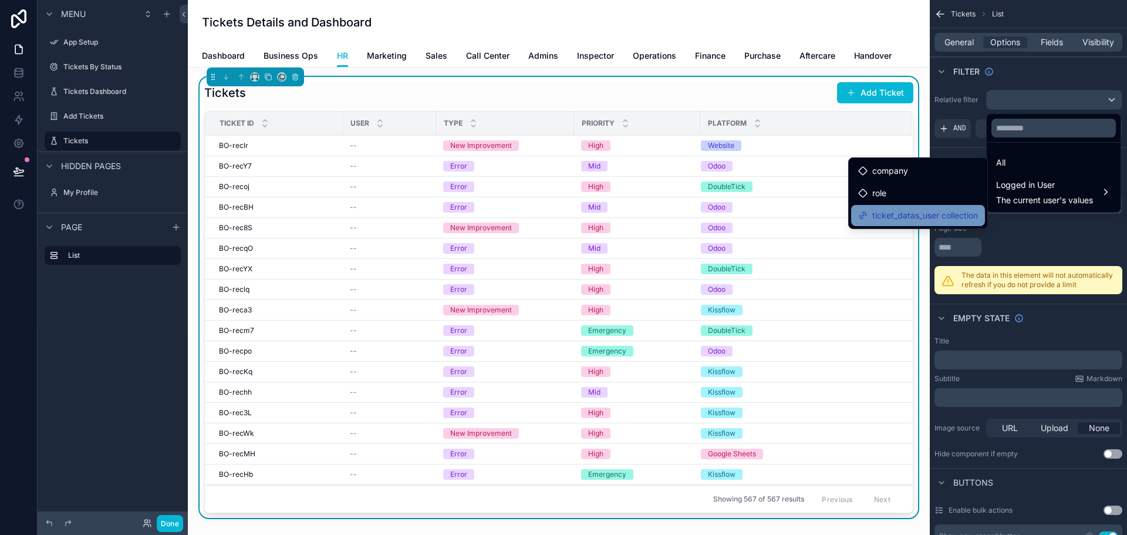
click at [894, 215] on span "ticket_datas_user collection" at bounding box center [925, 215] width 106 height 14
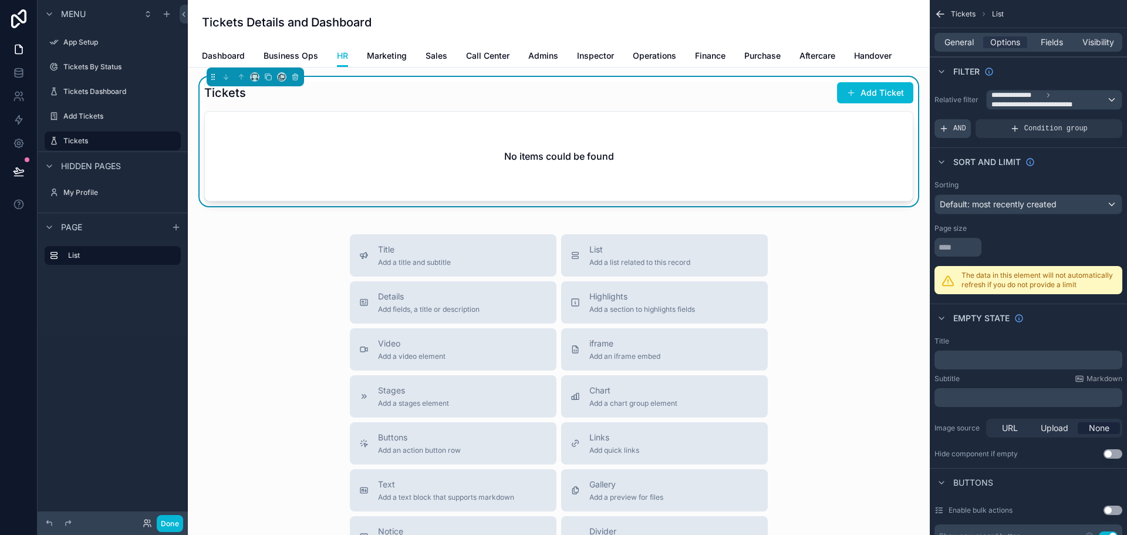
click at [955, 128] on span "AND" at bounding box center [959, 128] width 13 height 9
click at [1093, 122] on icon "scrollable content" at bounding box center [1092, 120] width 7 height 7
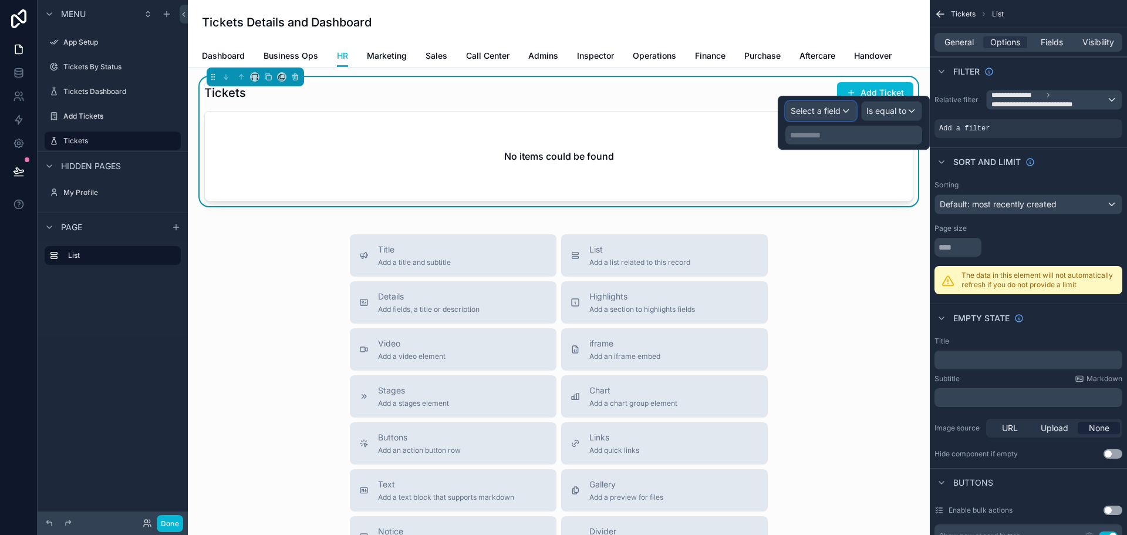
click at [822, 107] on span "Select a field" at bounding box center [815, 111] width 50 height 10
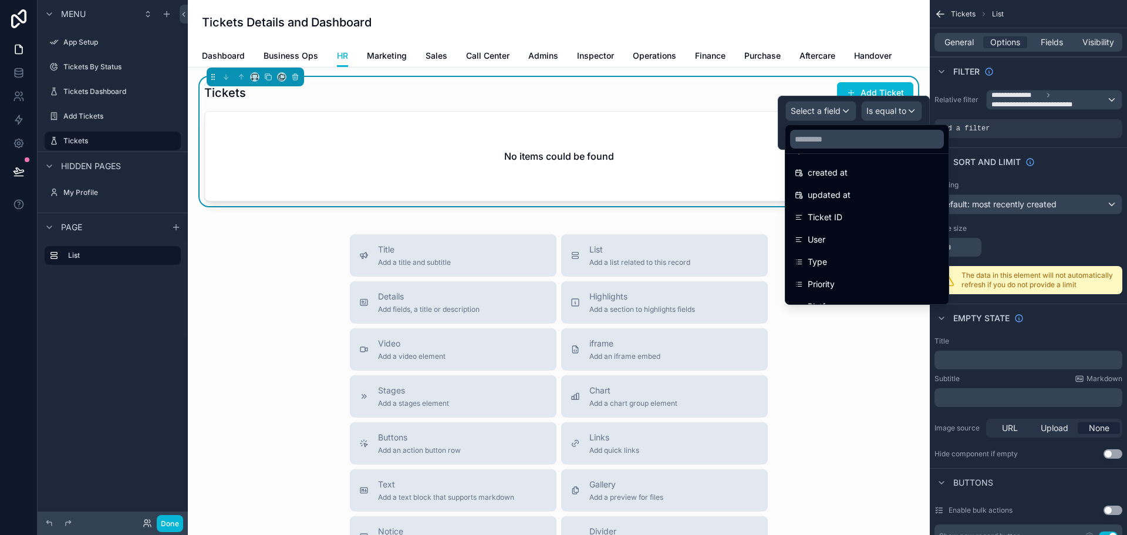
scroll to position [48, 0]
click at [838, 140] on input "text" at bounding box center [867, 139] width 154 height 19
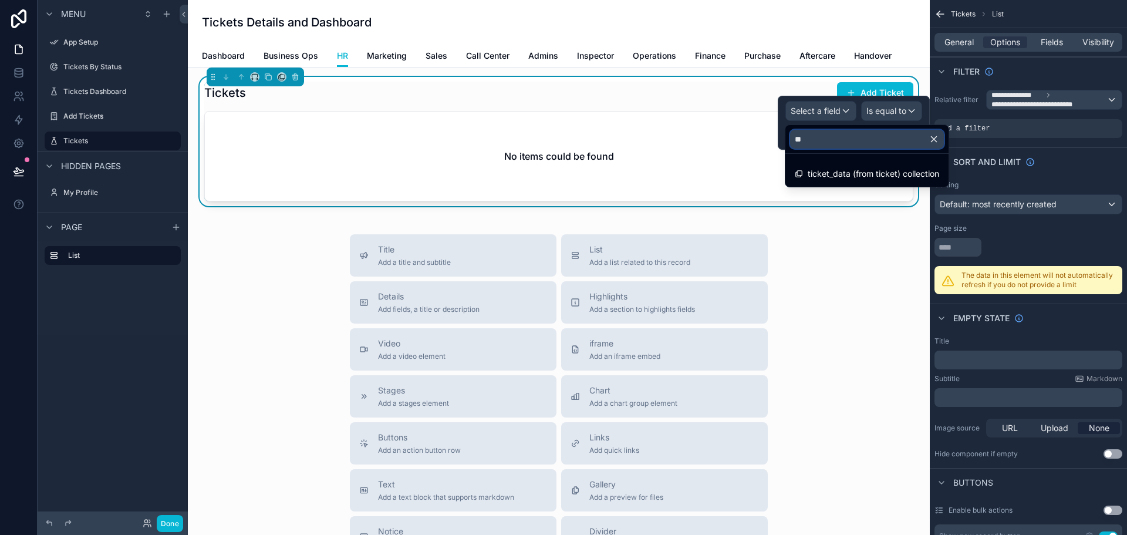
scroll to position [0, 0]
type input "*"
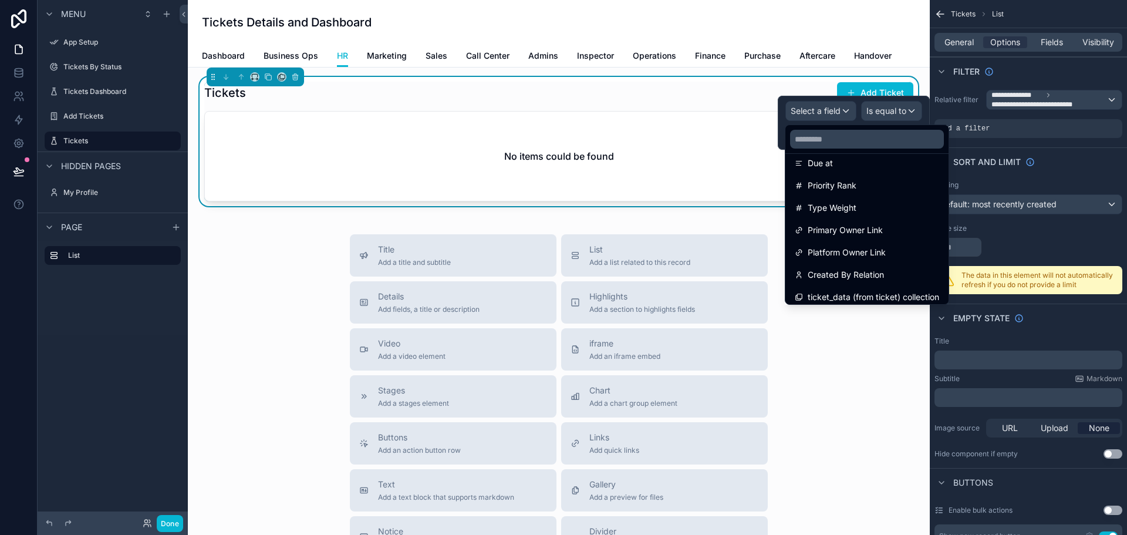
scroll to position [440, 0]
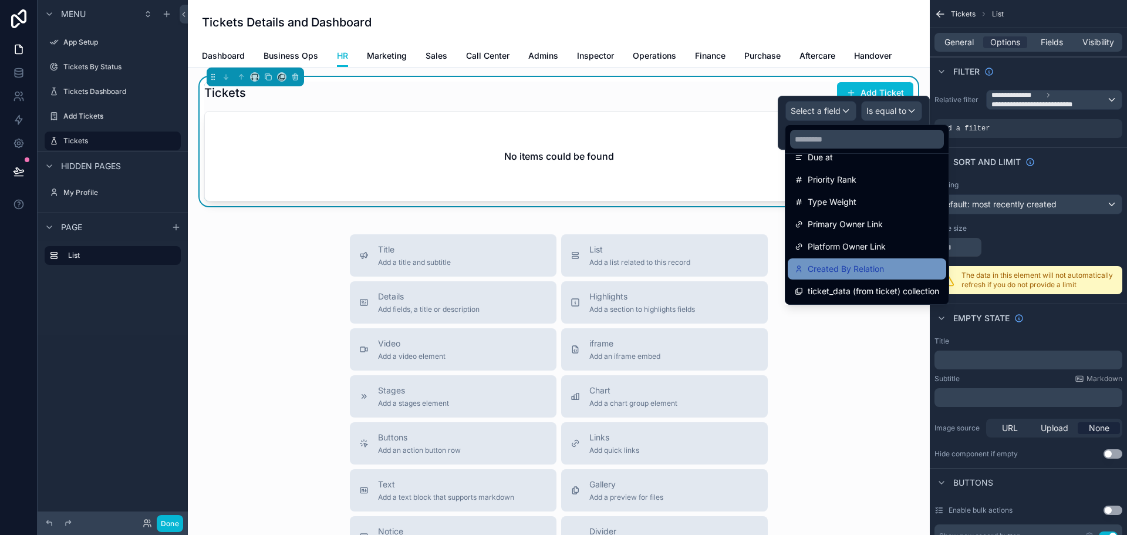
click at [868, 269] on span "Created By Relation" at bounding box center [845, 269] width 76 height 14
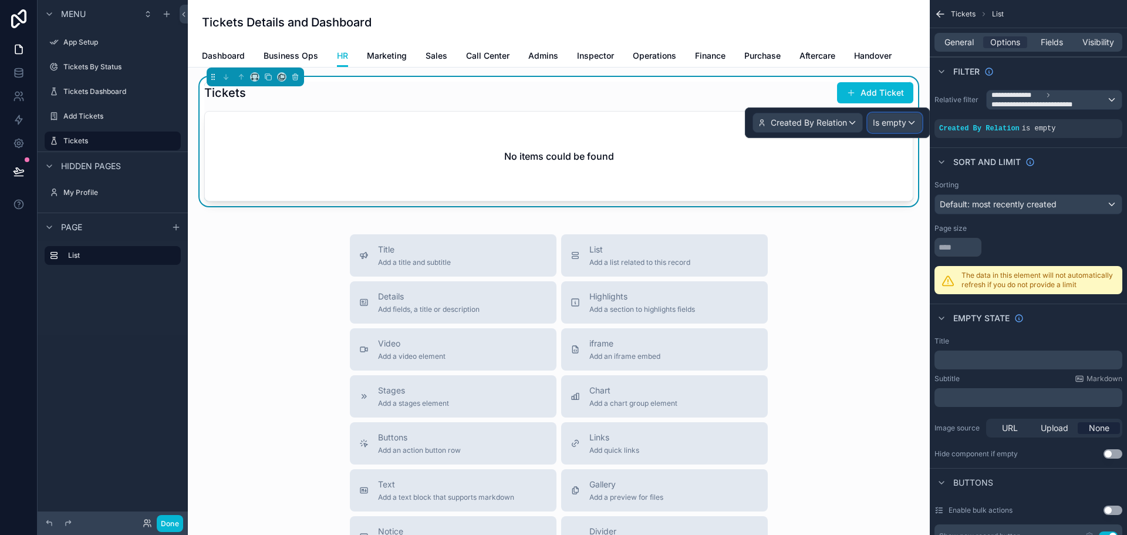
click at [899, 122] on span "Is empty" at bounding box center [888, 123] width 33 height 12
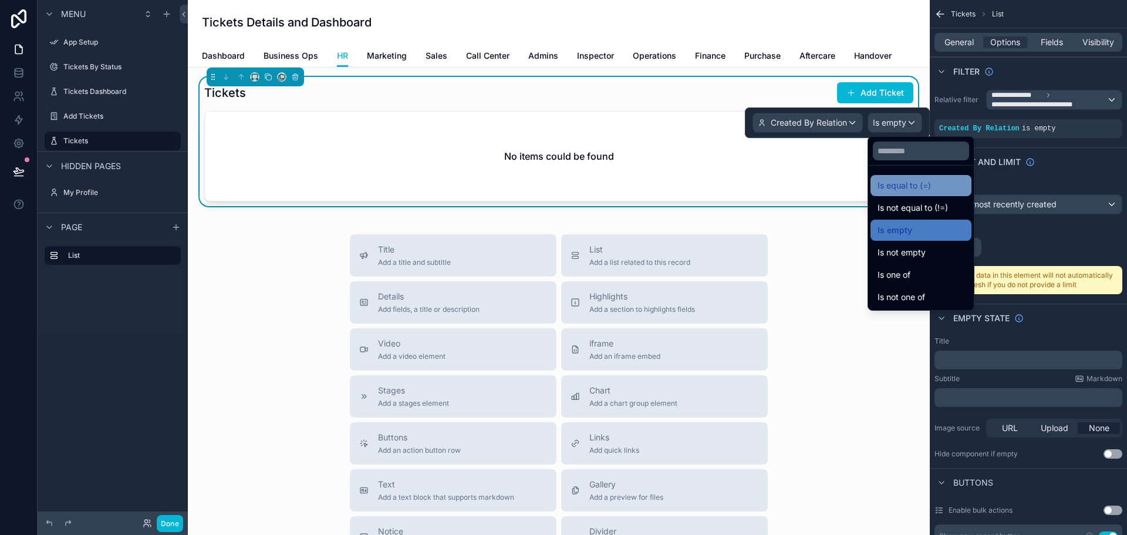
click at [916, 188] on span "Is equal to (=)" at bounding box center [903, 185] width 53 height 14
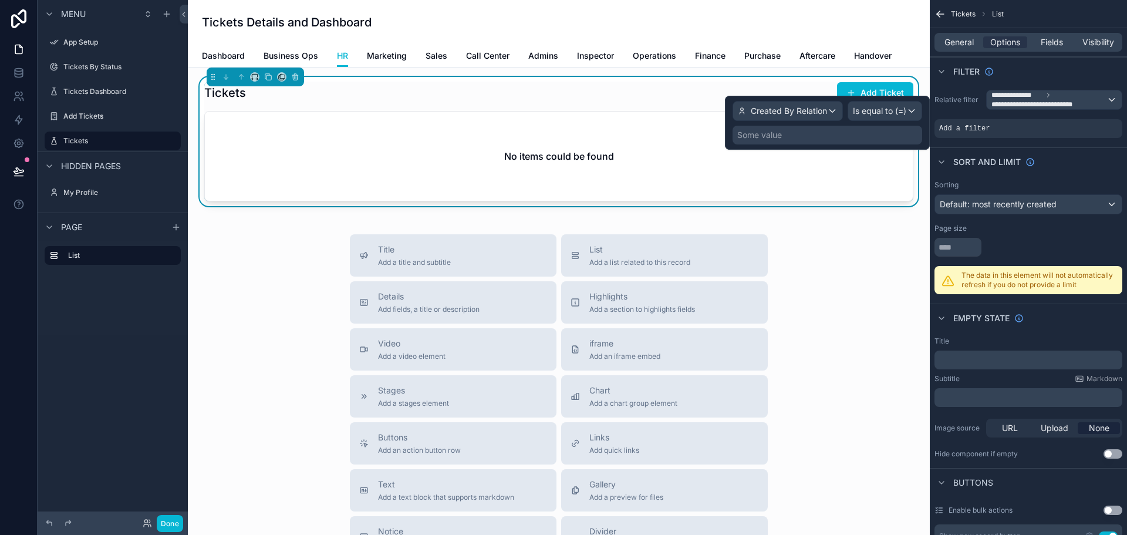
click at [782, 131] on div "Some value" at bounding box center [827, 135] width 190 height 19
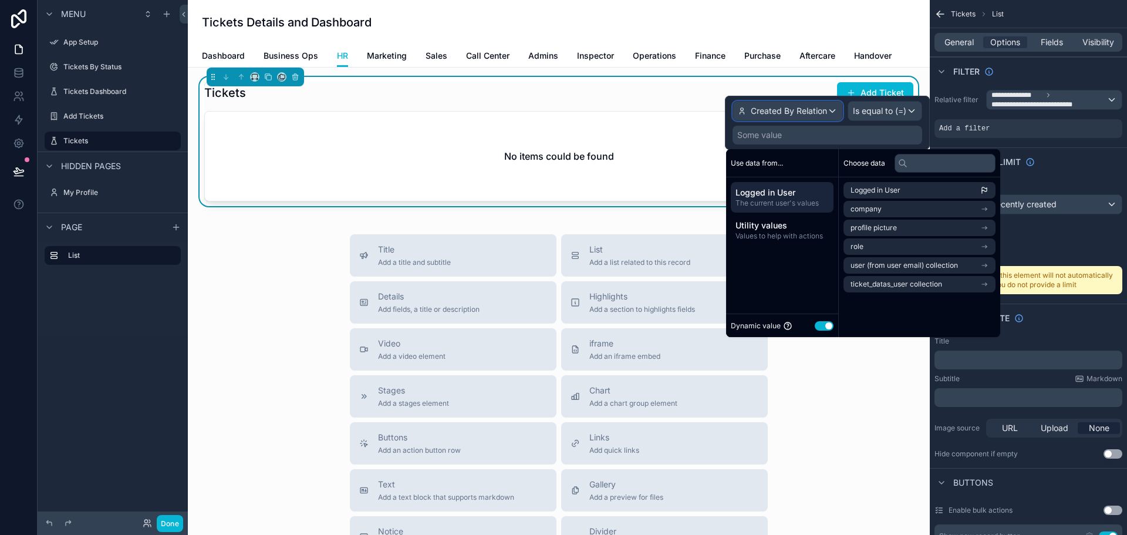
click at [798, 109] on span "Created By Relation" at bounding box center [788, 111] width 76 height 12
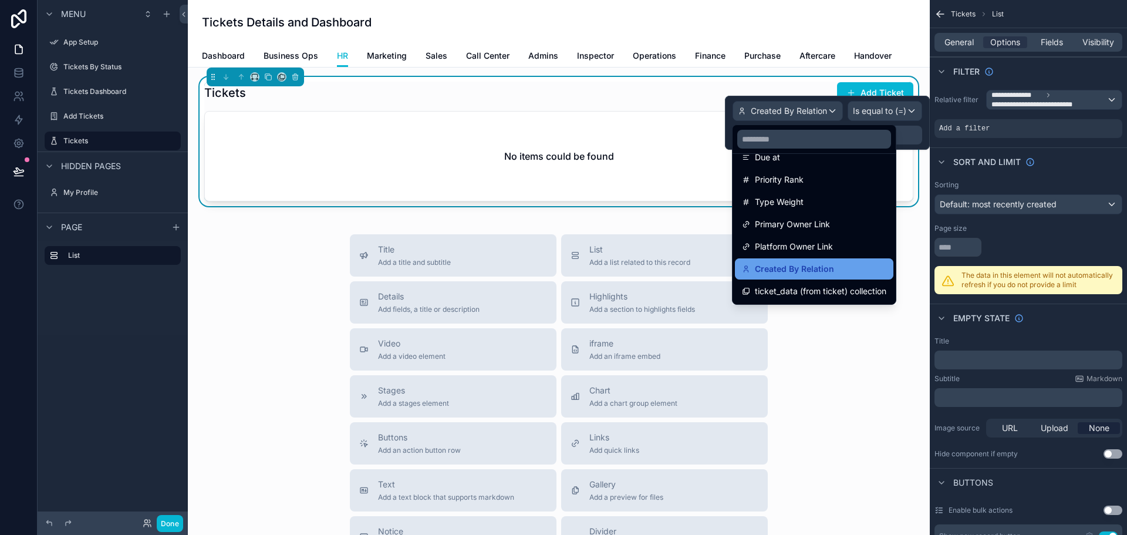
click at [792, 270] on span "Created By Relation" at bounding box center [794, 269] width 79 height 14
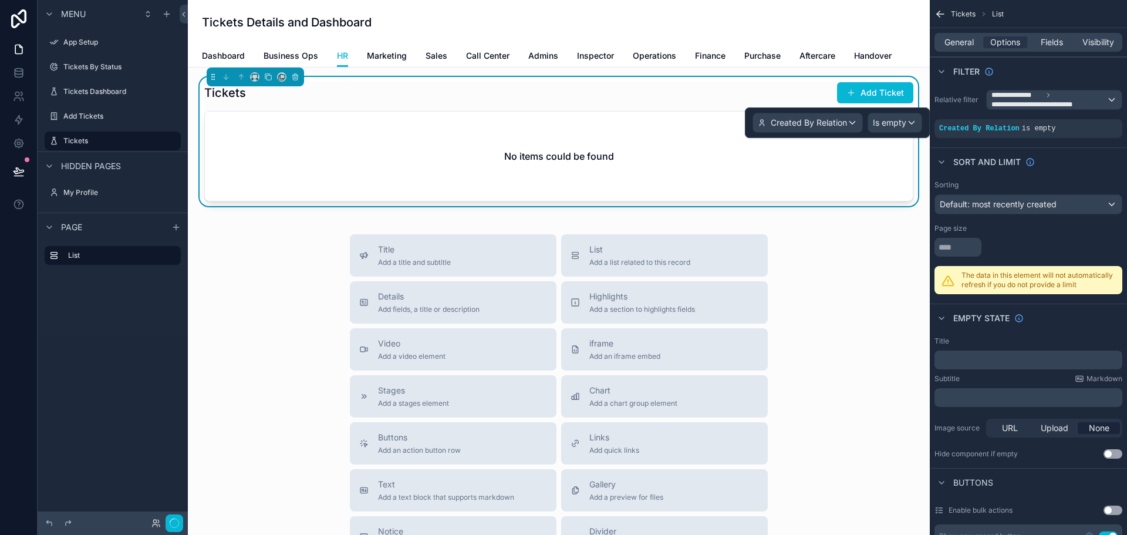
click at [792, 270] on div "Title Add a title and subtitle List Add a list related to this record Details A…" at bounding box center [558, 443] width 723 height 418
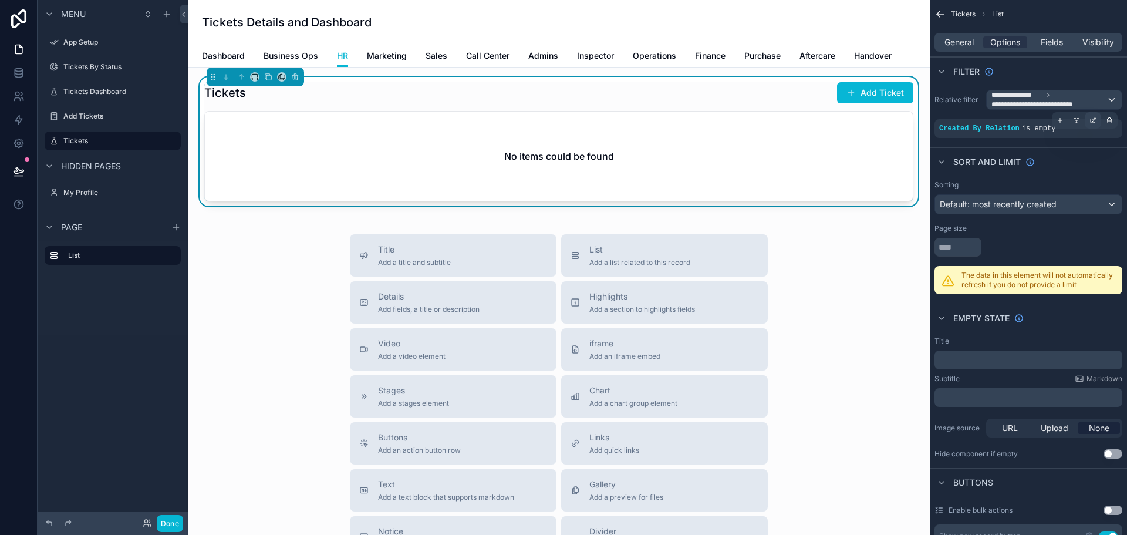
click at [1090, 123] on icon "scrollable content" at bounding box center [1092, 120] width 7 height 7
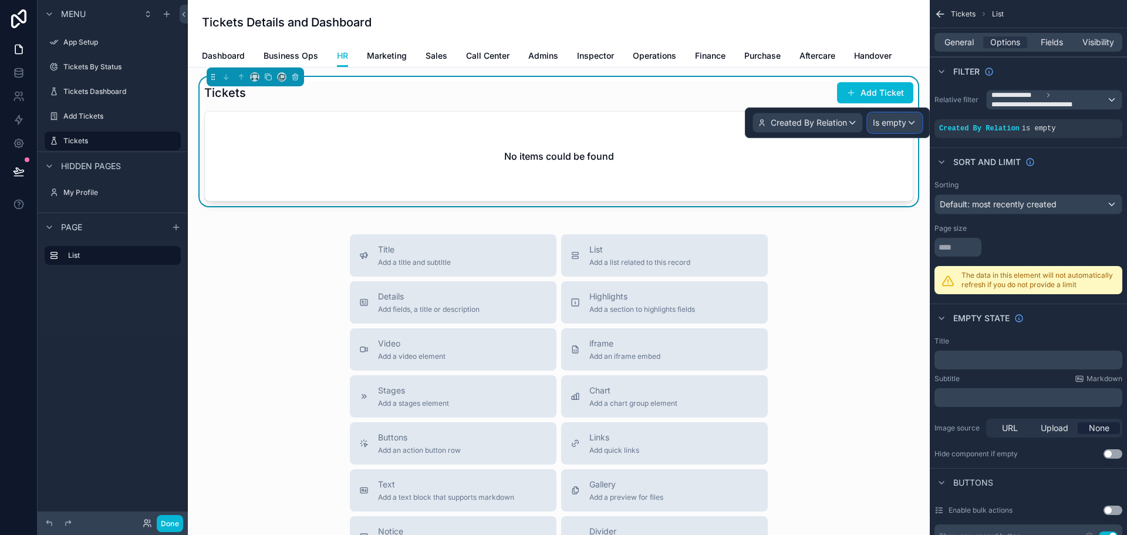
click at [891, 120] on span "Is empty" at bounding box center [888, 123] width 33 height 12
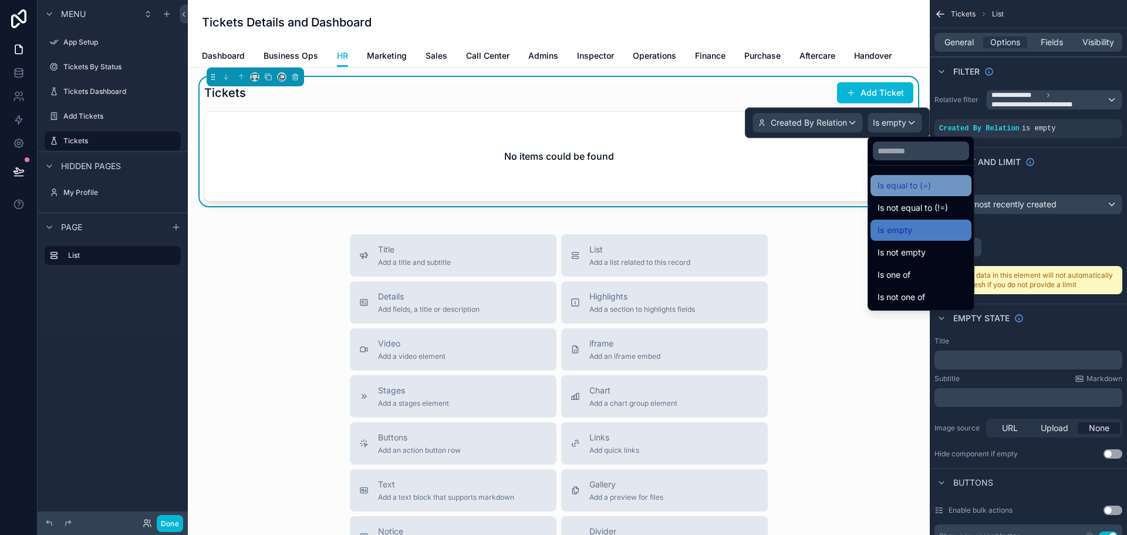
click at [912, 190] on span "Is equal to (=)" at bounding box center [903, 185] width 53 height 14
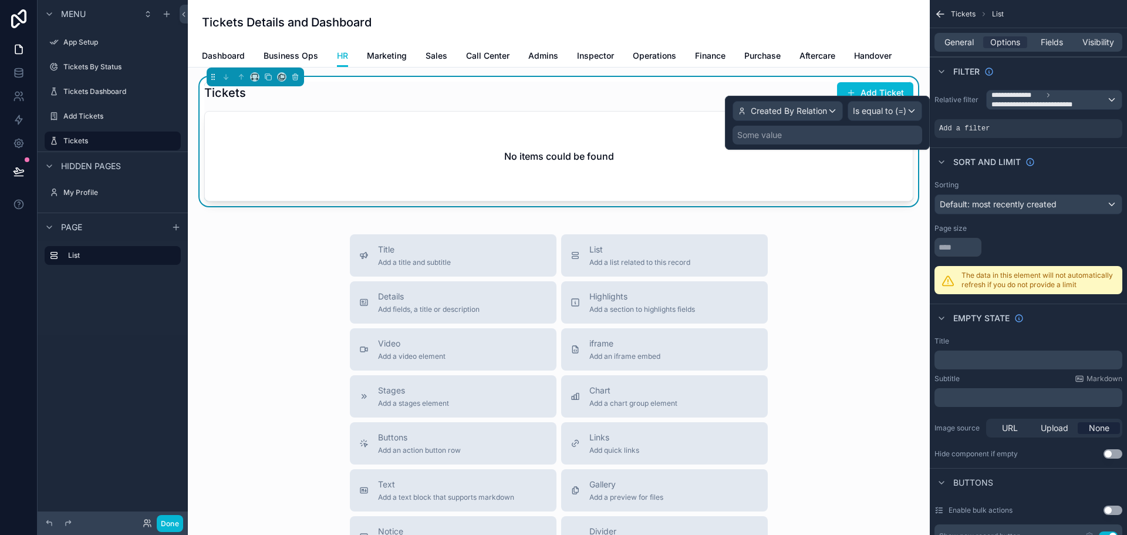
click at [775, 136] on div "Some value" at bounding box center [759, 135] width 45 height 12
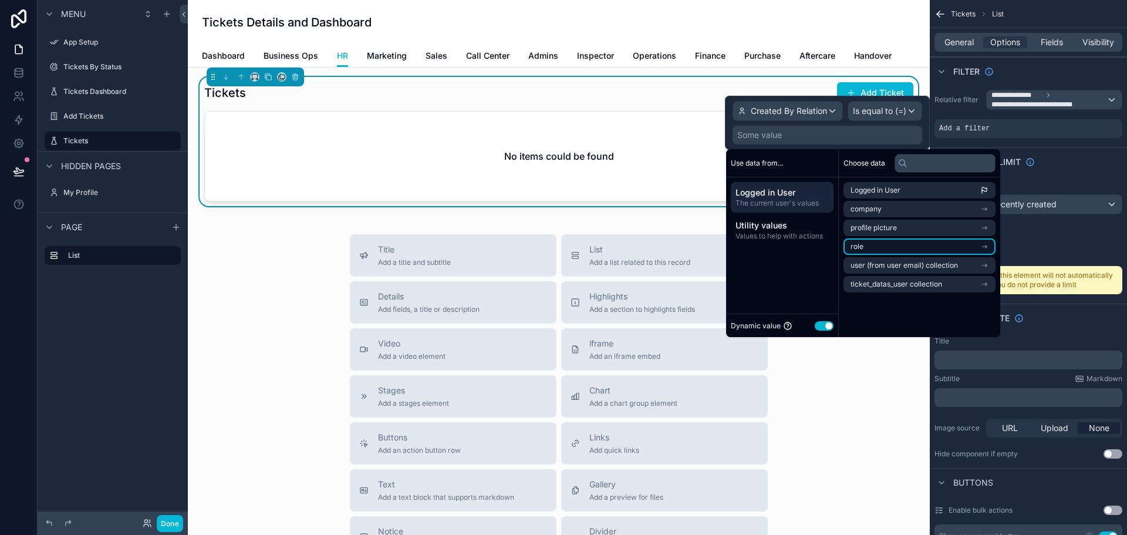
click at [957, 245] on li "role" at bounding box center [919, 246] width 152 height 16
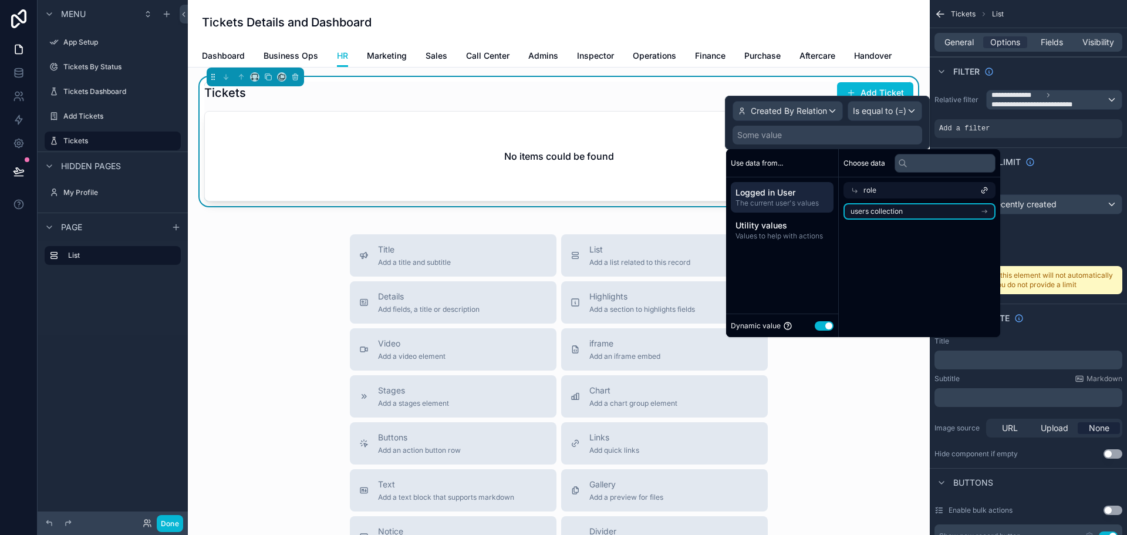
click at [899, 213] on span "users collection" at bounding box center [876, 211] width 52 height 9
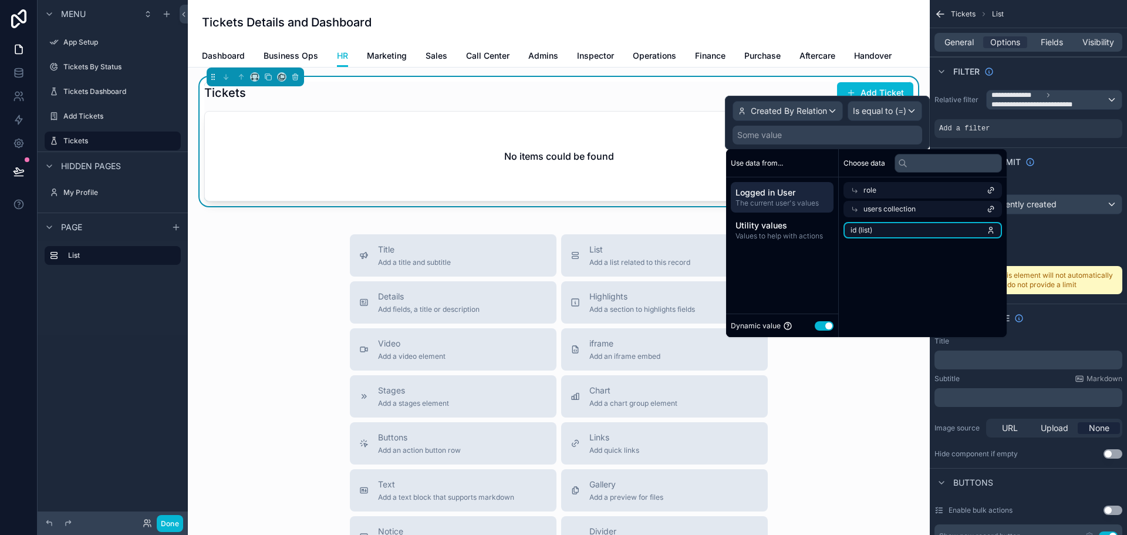
click at [928, 228] on li "id (list)" at bounding box center [922, 230] width 158 height 16
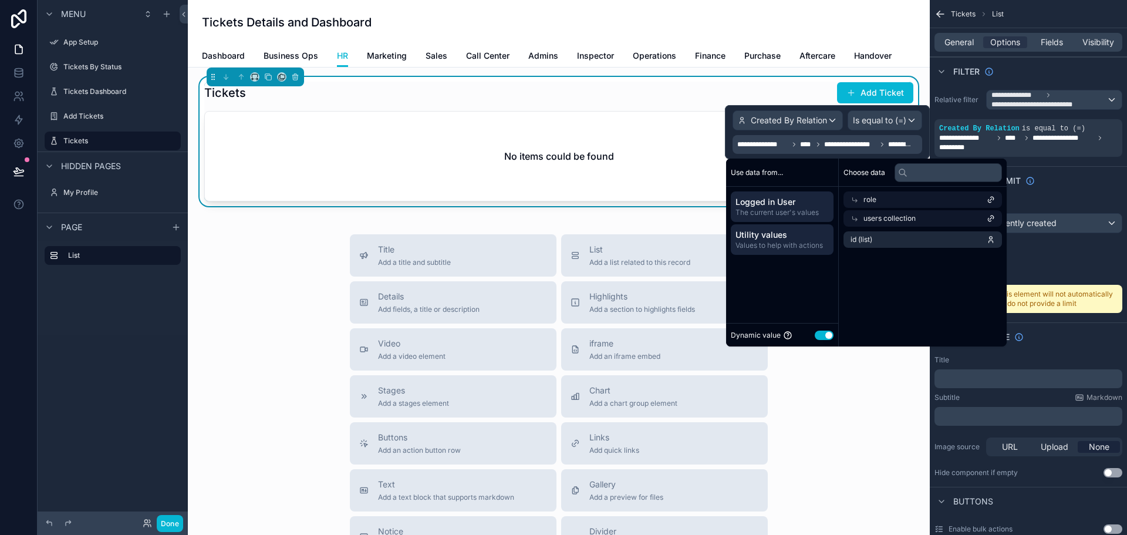
click at [784, 236] on span "Utility values" at bounding box center [781, 235] width 93 height 12
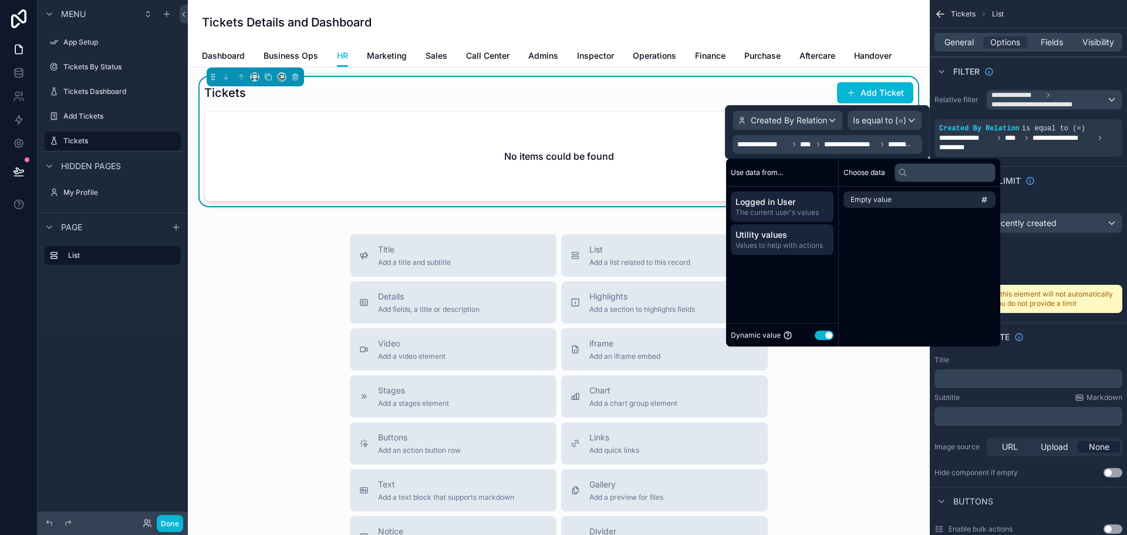
click at [797, 212] on span "The current user's values" at bounding box center [781, 212] width 93 height 9
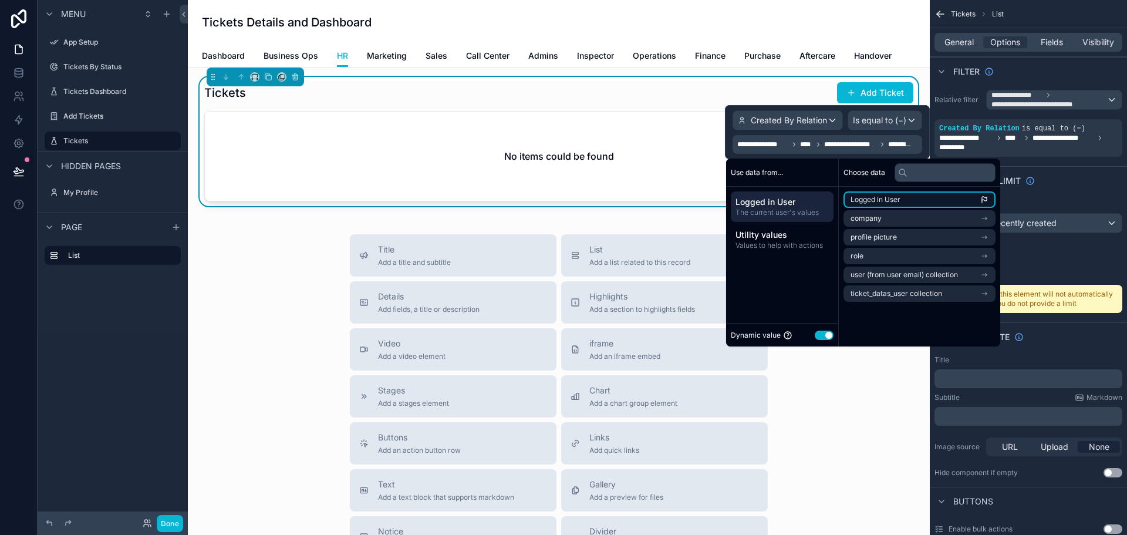
click at [911, 192] on li "Logged in User" at bounding box center [919, 199] width 152 height 16
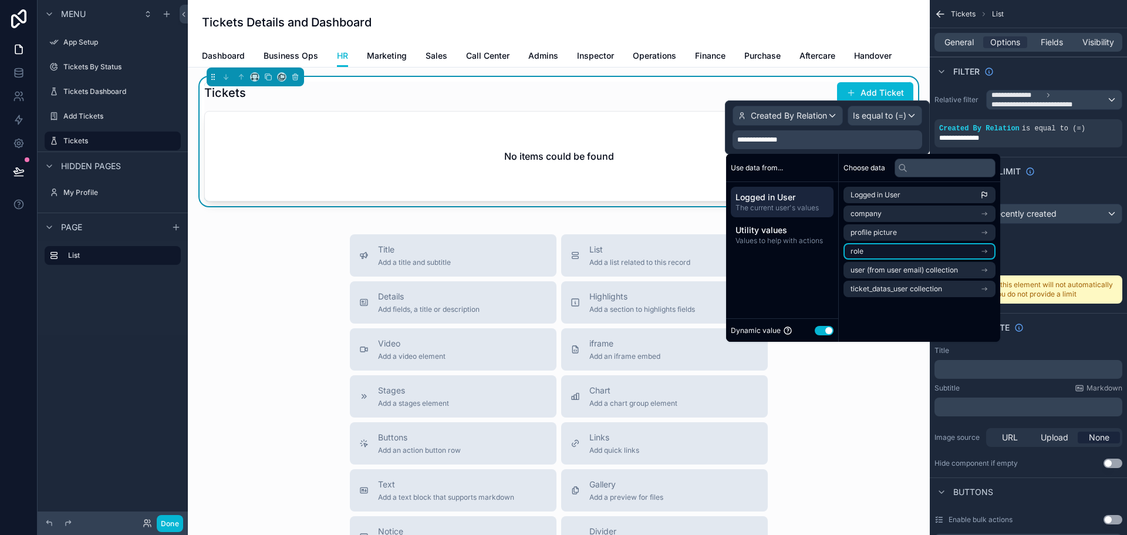
click at [980, 249] on li "role" at bounding box center [919, 251] width 152 height 16
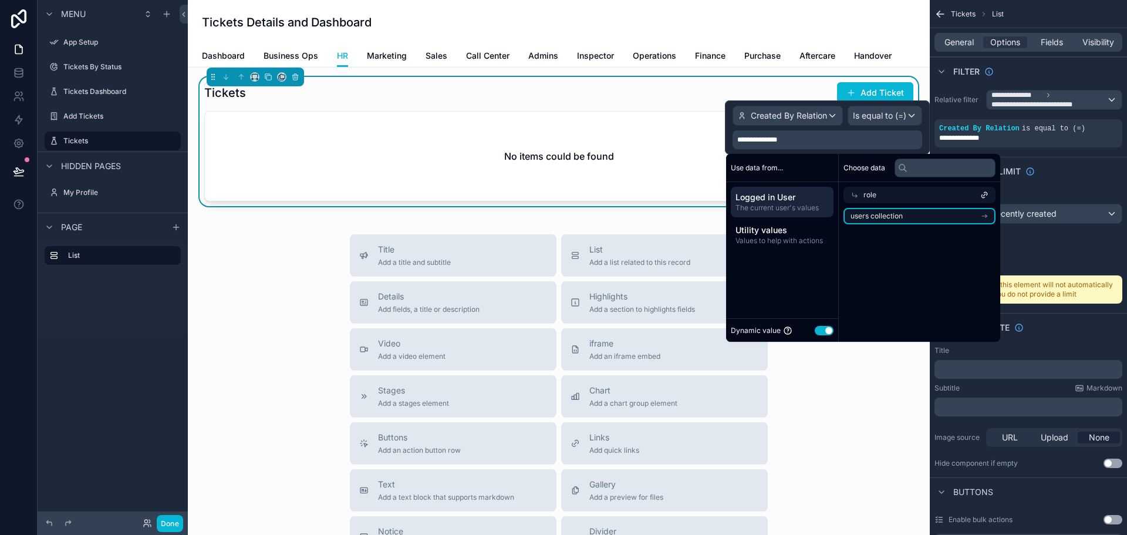
click at [986, 214] on icon "scrollable content" at bounding box center [984, 216] width 8 height 8
click at [921, 236] on li "id (list)" at bounding box center [922, 234] width 158 height 16
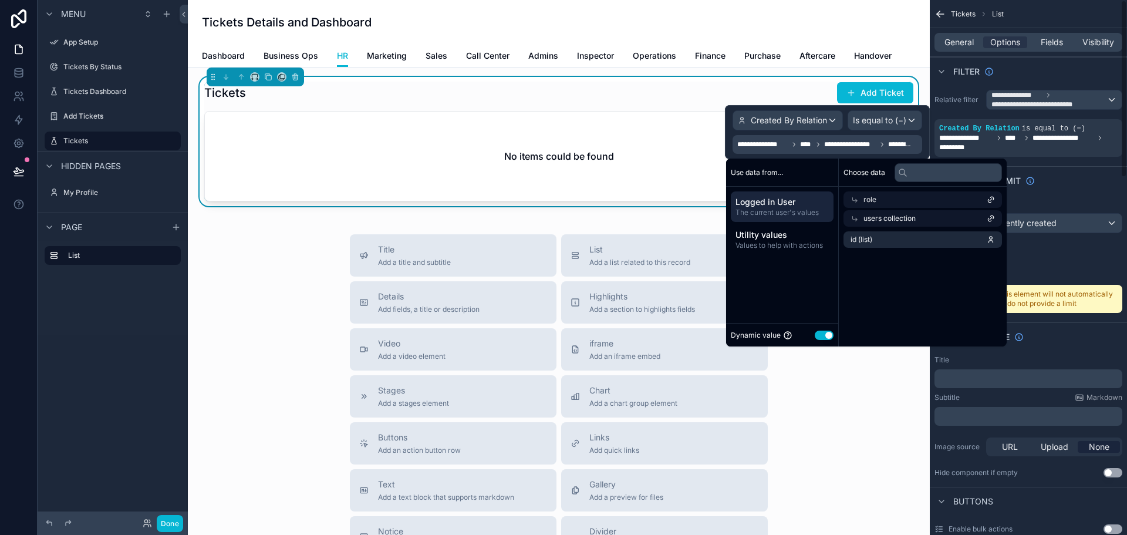
click at [1062, 171] on div "Sort And Limit" at bounding box center [1027, 180] width 197 height 28
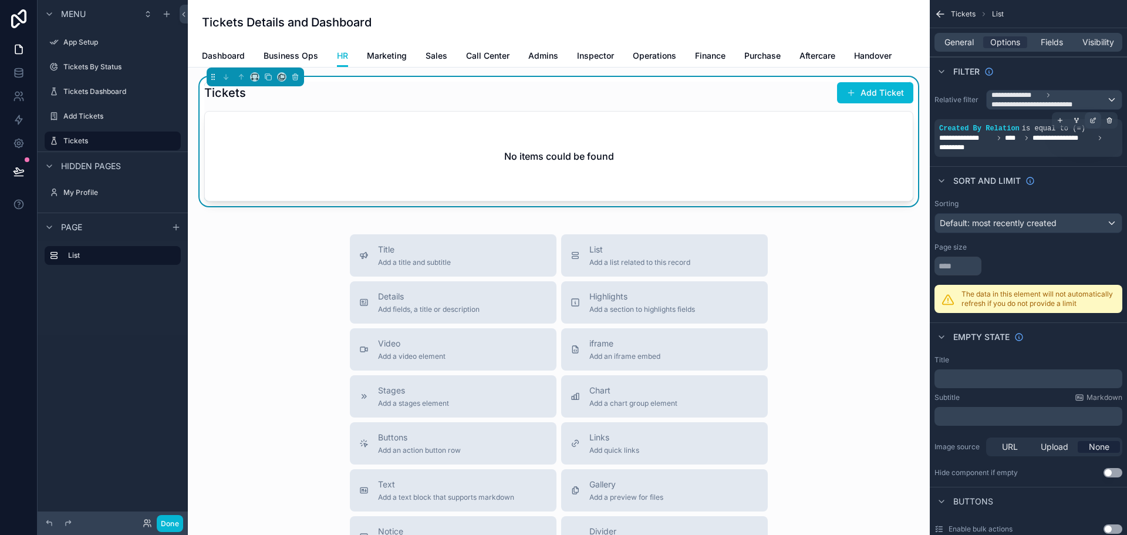
click at [1093, 121] on icon "scrollable content" at bounding box center [1094, 119] width 4 height 4
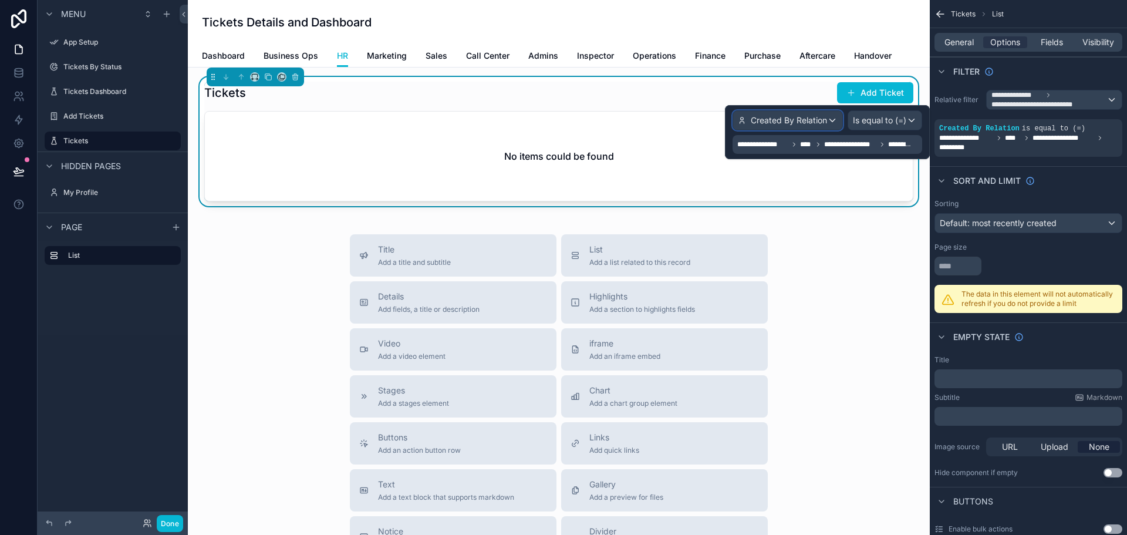
click at [813, 124] on span "Created By Relation" at bounding box center [788, 120] width 76 height 12
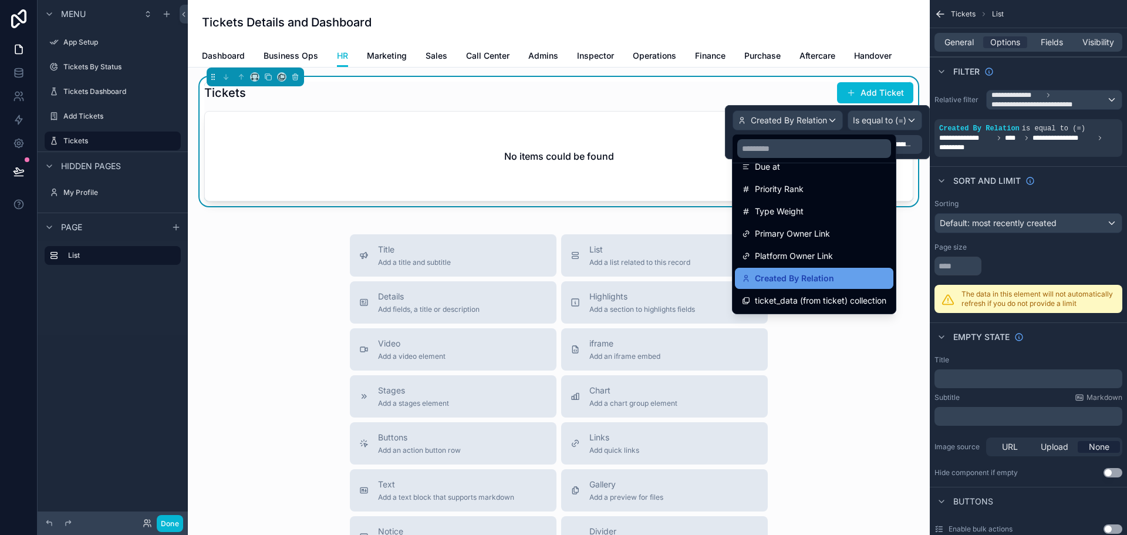
click at [800, 278] on span "Created By Relation" at bounding box center [794, 278] width 79 height 14
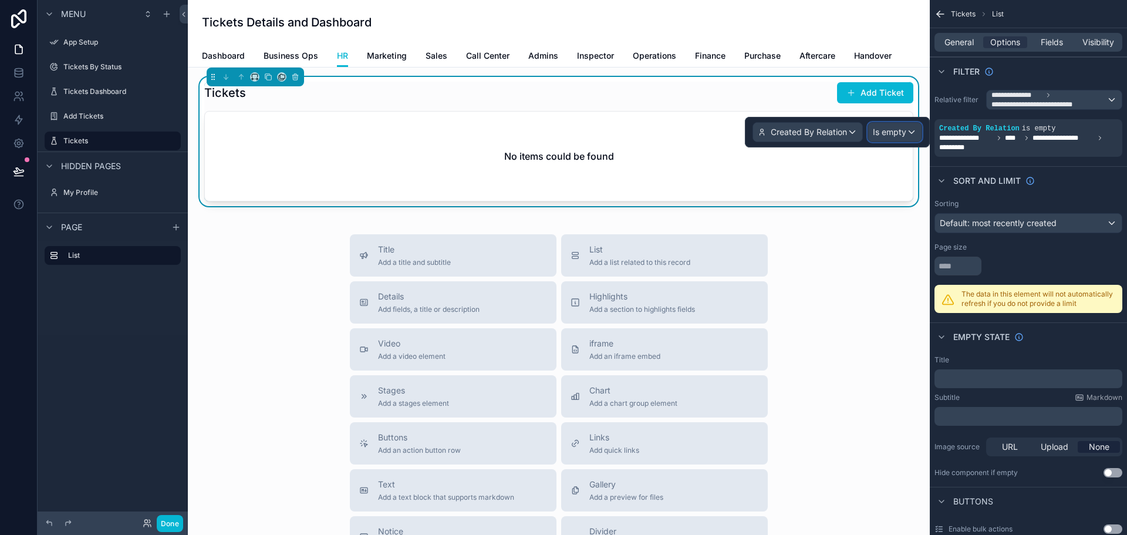
click at [882, 129] on span "Is empty" at bounding box center [888, 132] width 33 height 12
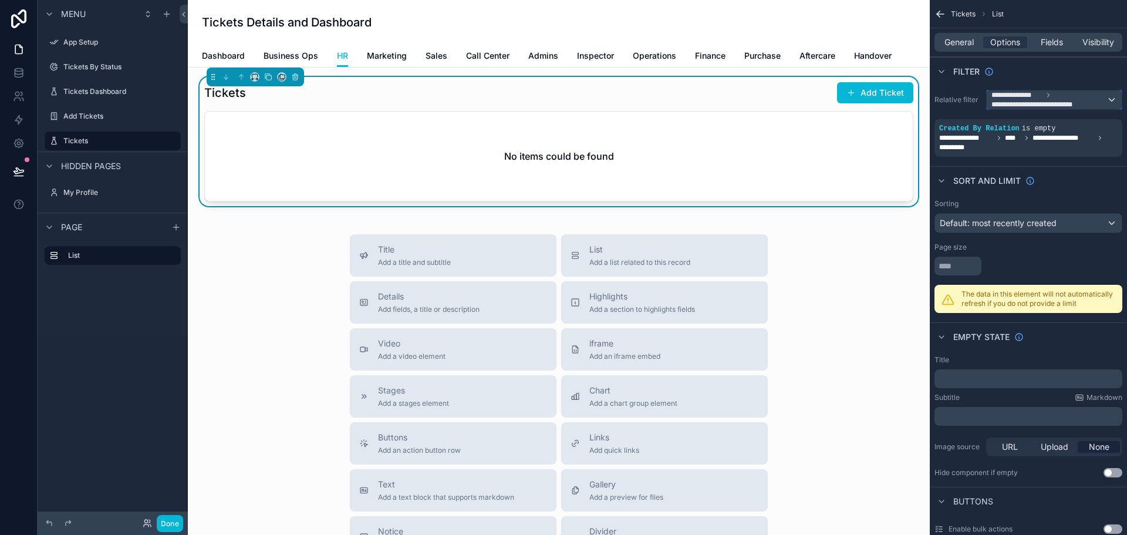
click at [1103, 102] on span "**********" at bounding box center [1048, 99] width 115 height 19
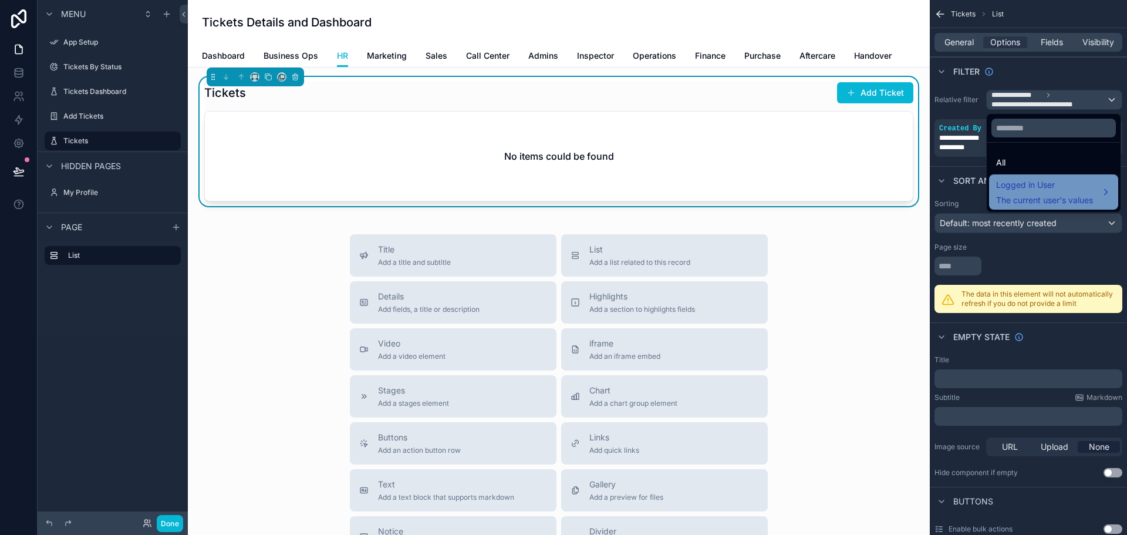
click at [1051, 190] on span "Logged in User" at bounding box center [1044, 185] width 97 height 14
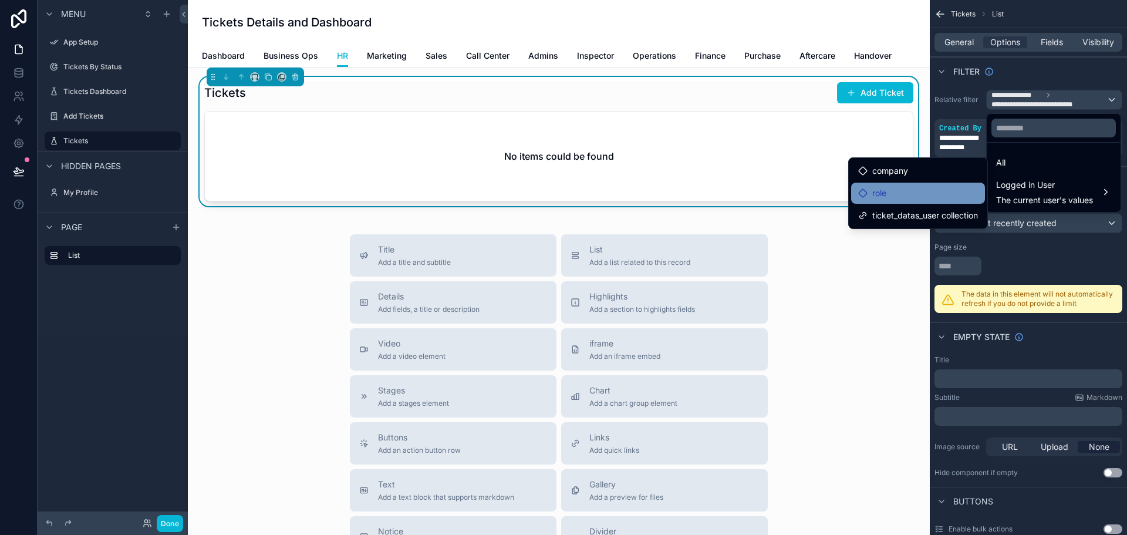
click at [898, 190] on div "role" at bounding box center [918, 193] width 120 height 14
click at [891, 216] on span "ticket_datas_user collection" at bounding box center [925, 215] width 106 height 14
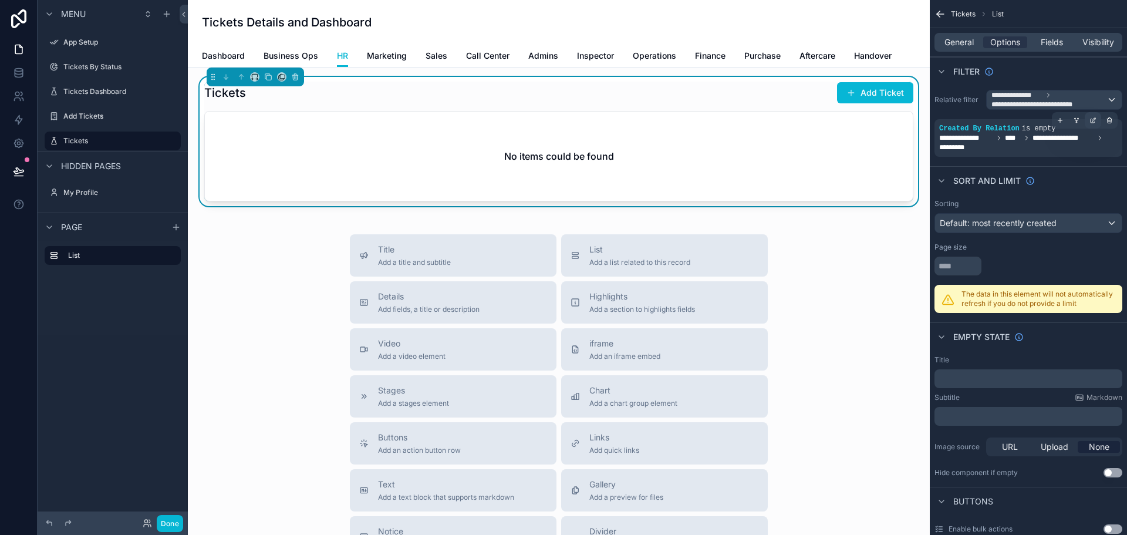
click at [1092, 120] on icon "scrollable content" at bounding box center [1094, 119] width 4 height 4
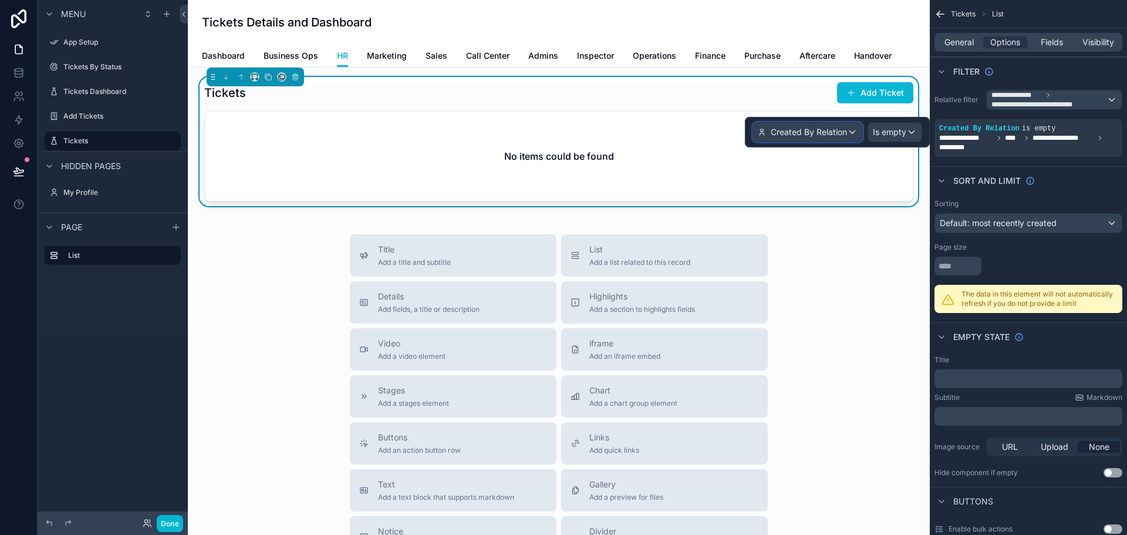
click at [821, 134] on span "Created By Relation" at bounding box center [808, 132] width 76 height 12
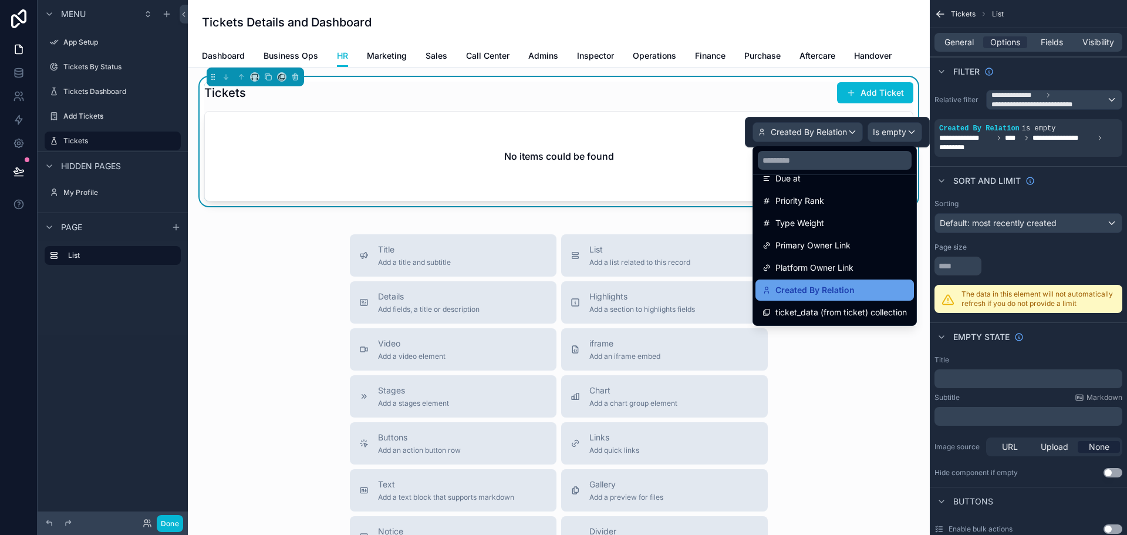
click at [821, 288] on span "Created By Relation" at bounding box center [814, 290] width 79 height 14
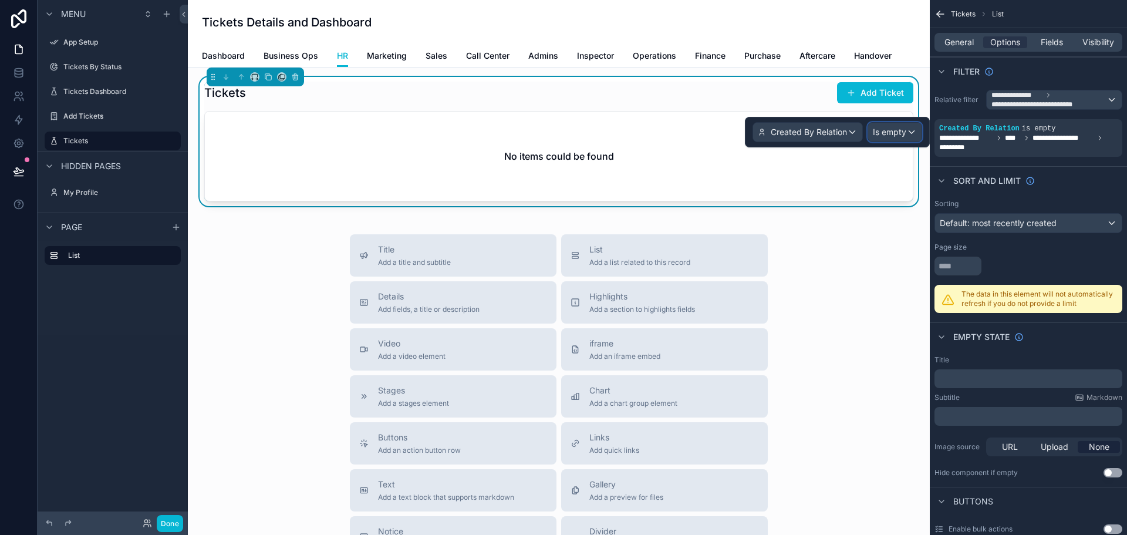
click at [900, 135] on span "Is empty" at bounding box center [888, 132] width 33 height 12
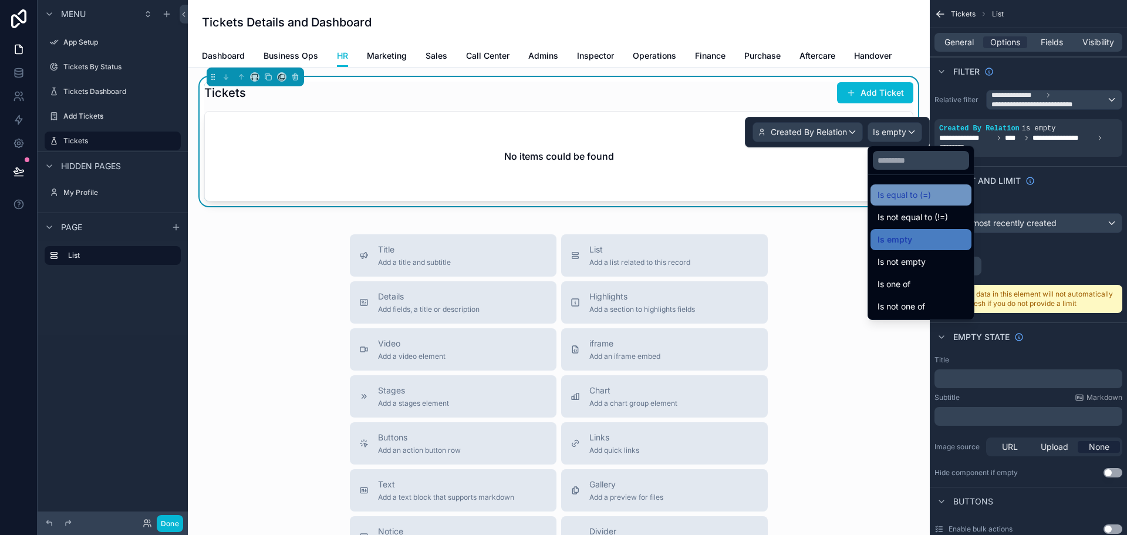
click at [914, 195] on span "Is equal to (=)" at bounding box center [903, 195] width 53 height 14
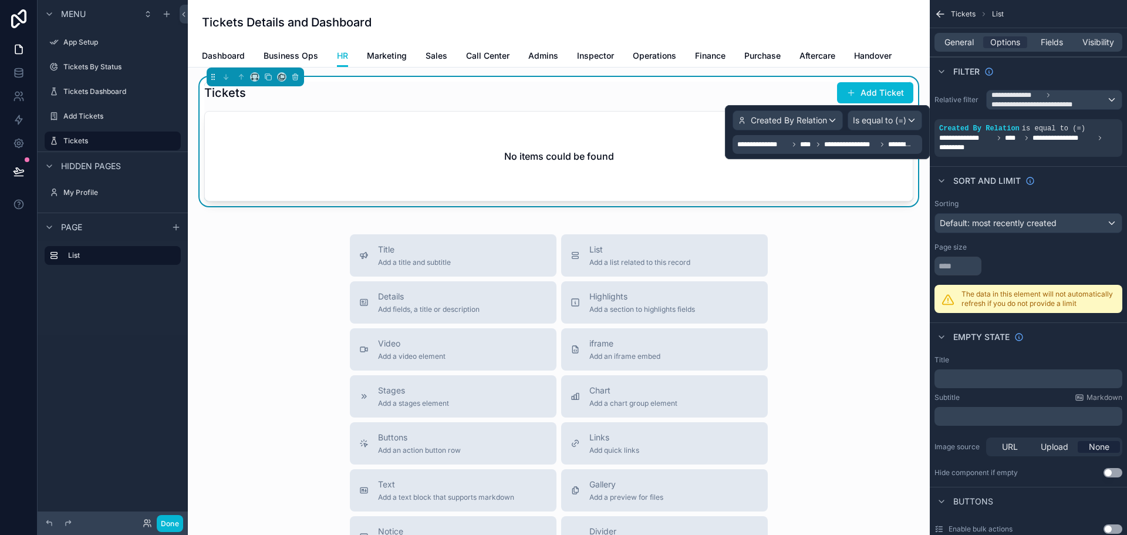
click at [834, 153] on div "**********" at bounding box center [827, 144] width 190 height 19
